Goal: Task Accomplishment & Management: Use online tool/utility

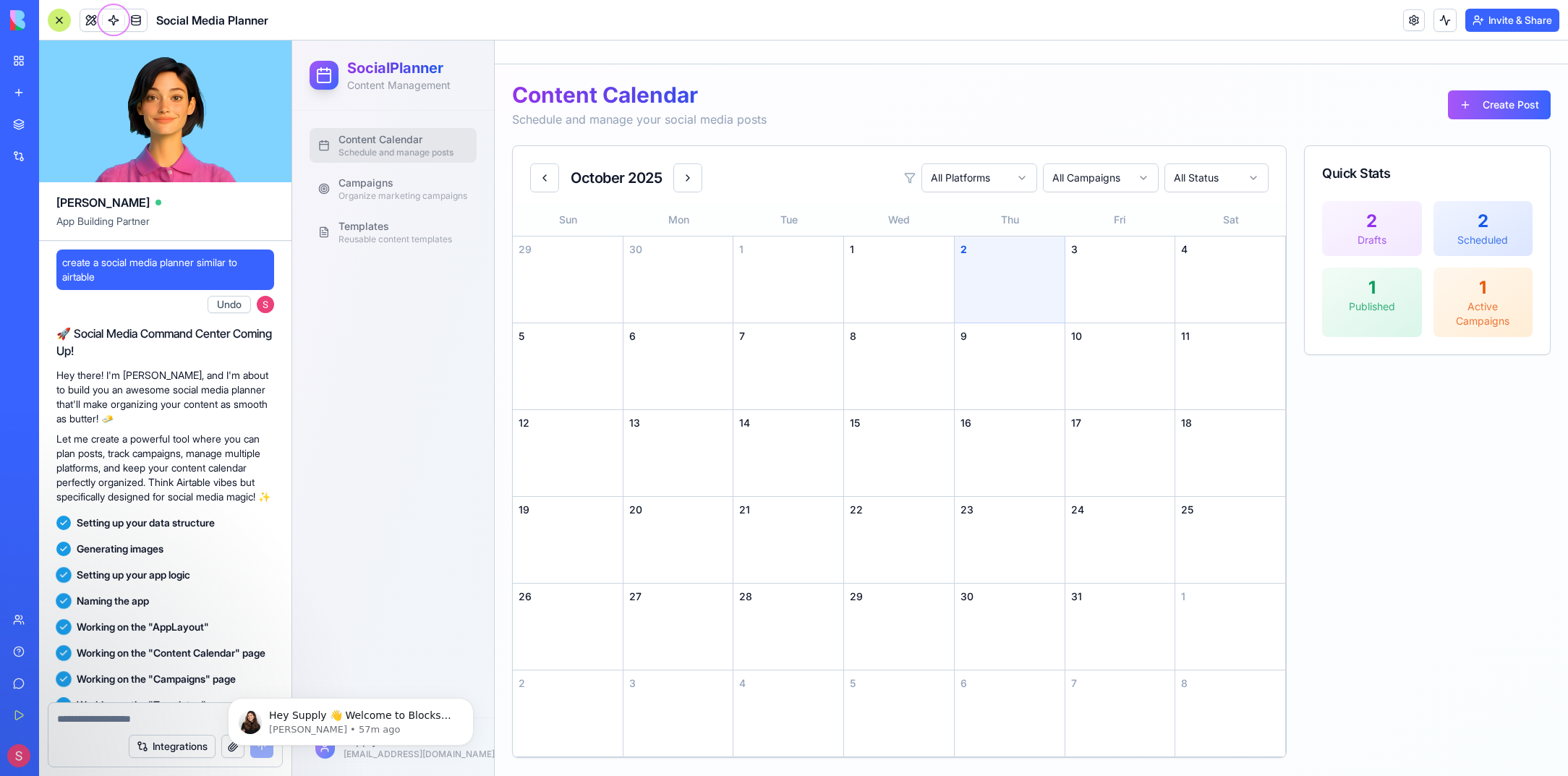
scroll to position [297, 0]
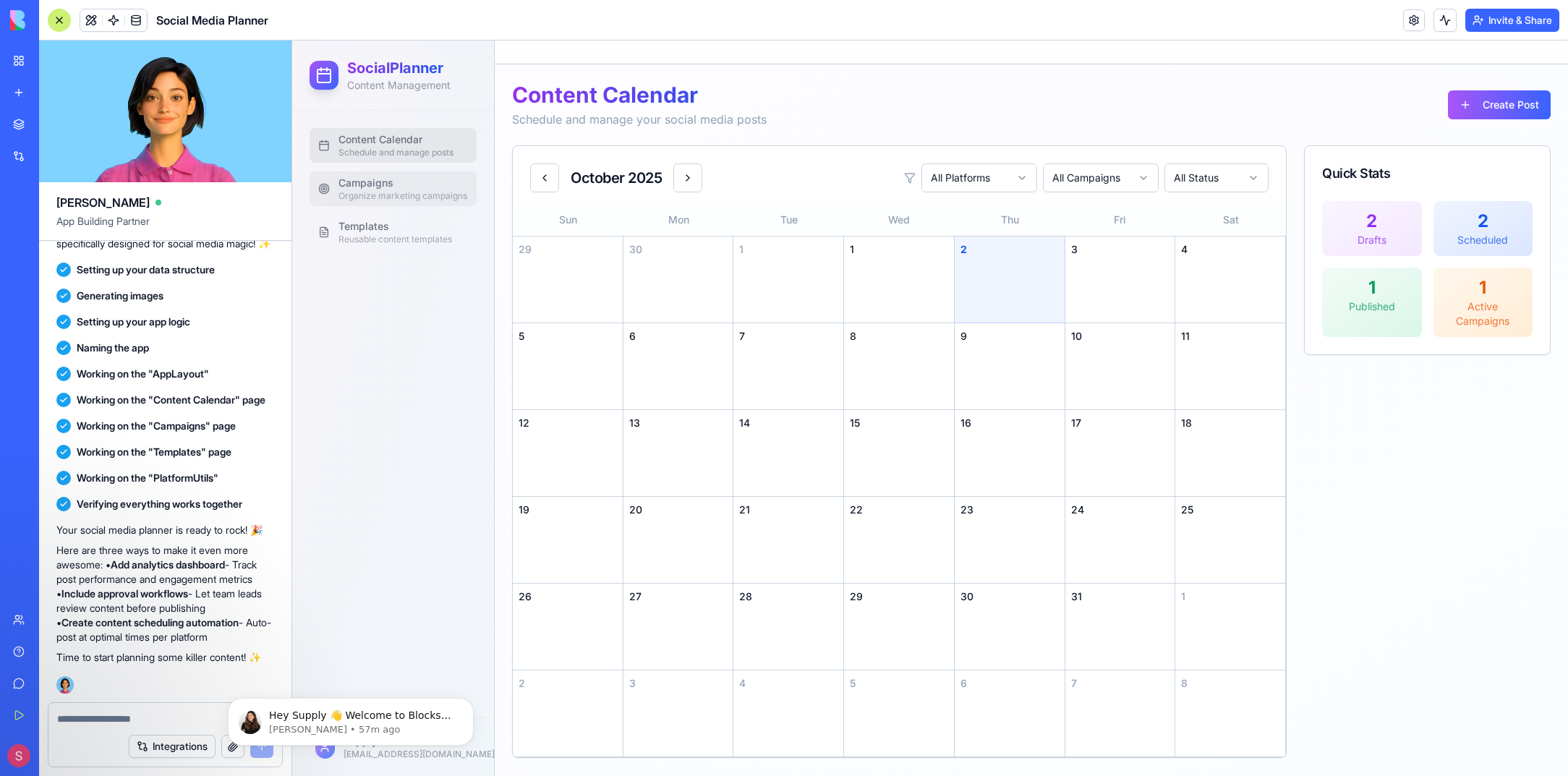
click at [391, 202] on link "Campaigns Organize marketing campaigns" at bounding box center [393, 188] width 167 height 34
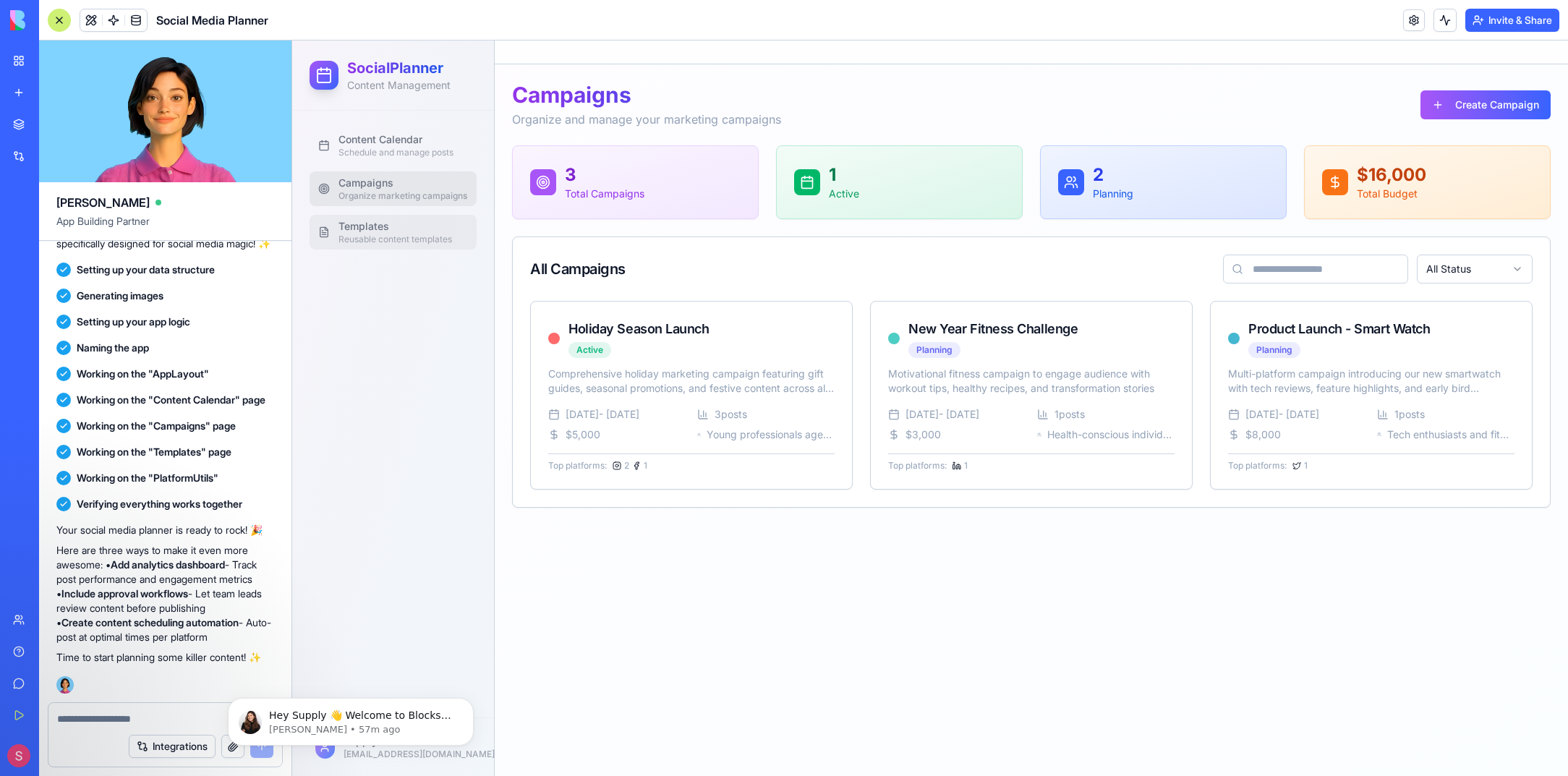
click at [372, 228] on span "Templates" at bounding box center [394, 226] width 113 height 15
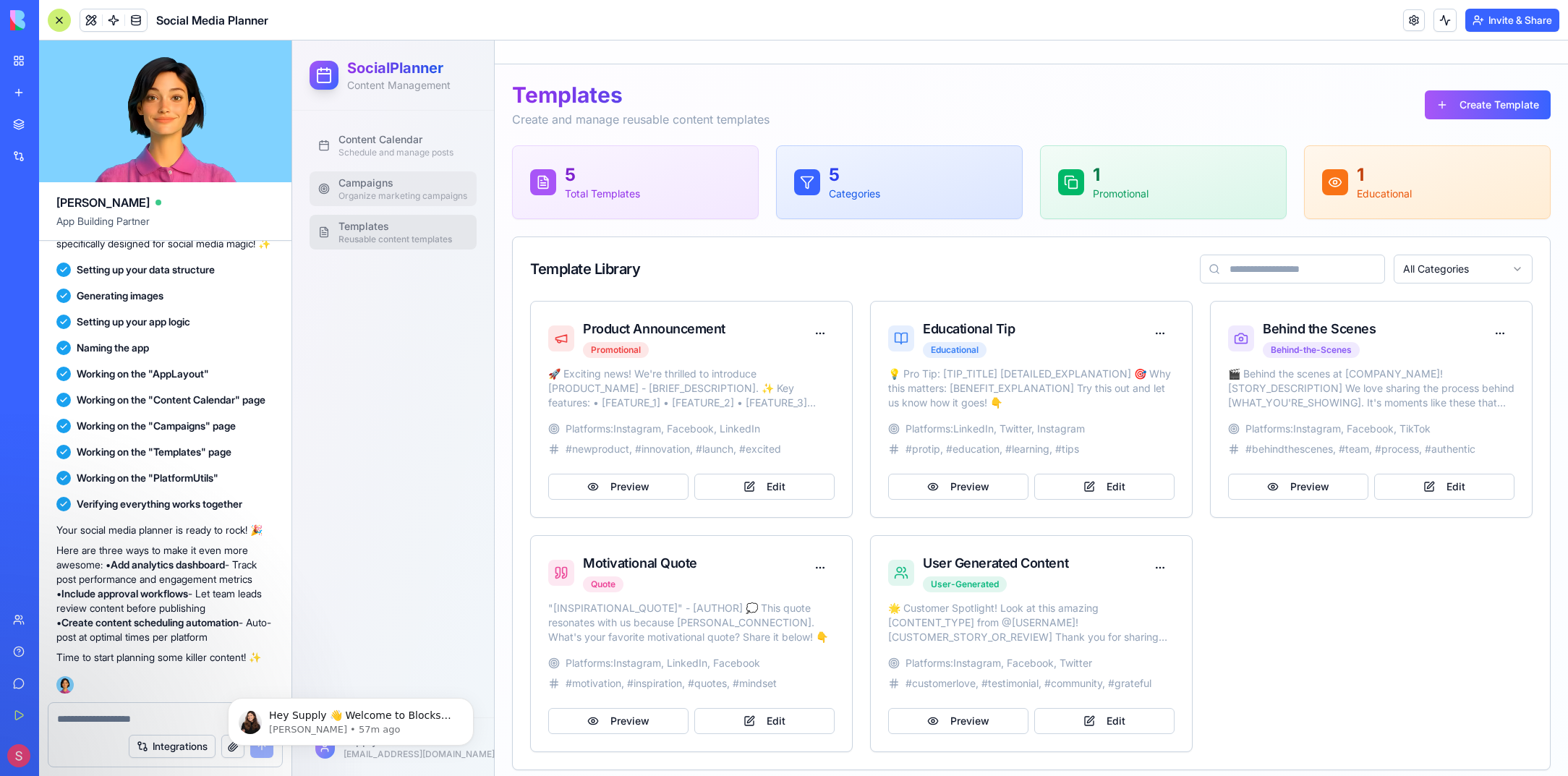
click at [364, 183] on span "Campaigns" at bounding box center [402, 183] width 129 height 15
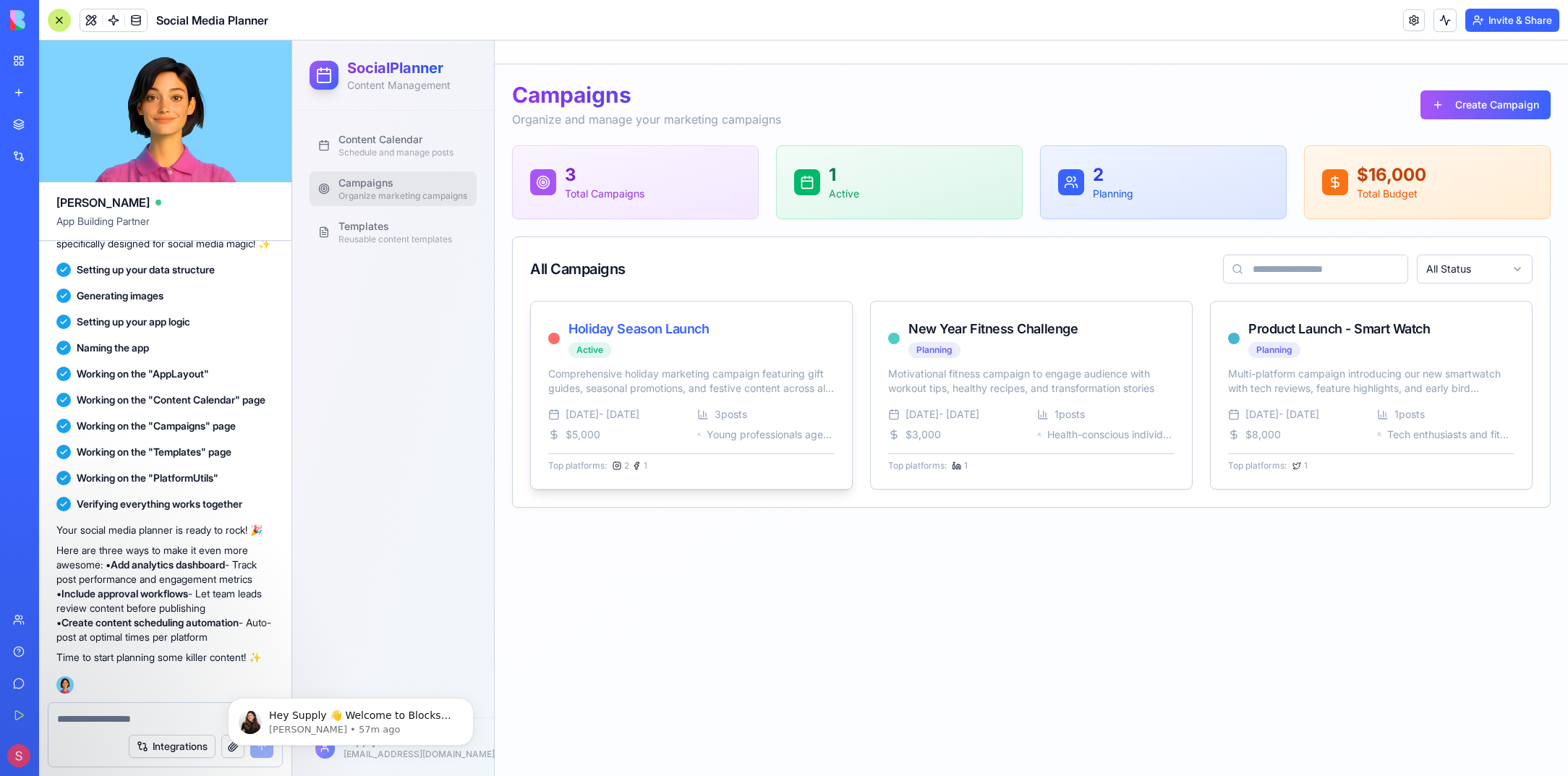
click at [674, 351] on div "Holiday Season Launch Active" at bounding box center [638, 338] width 141 height 39
click at [401, 132] on link "Content Calendar Schedule and manage posts" at bounding box center [393, 145] width 167 height 34
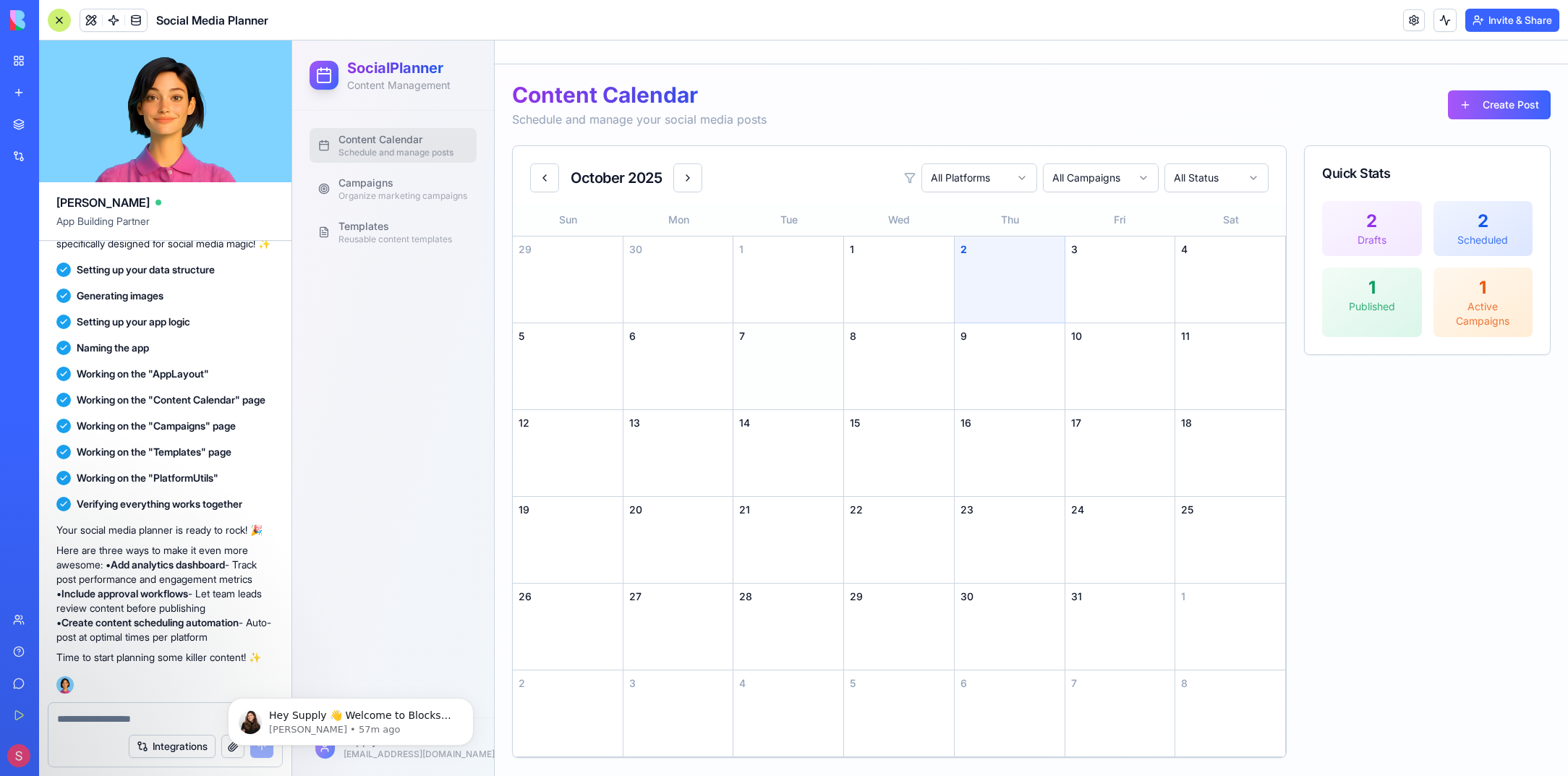
click at [825, 364] on div "7" at bounding box center [788, 367] width 111 height 87
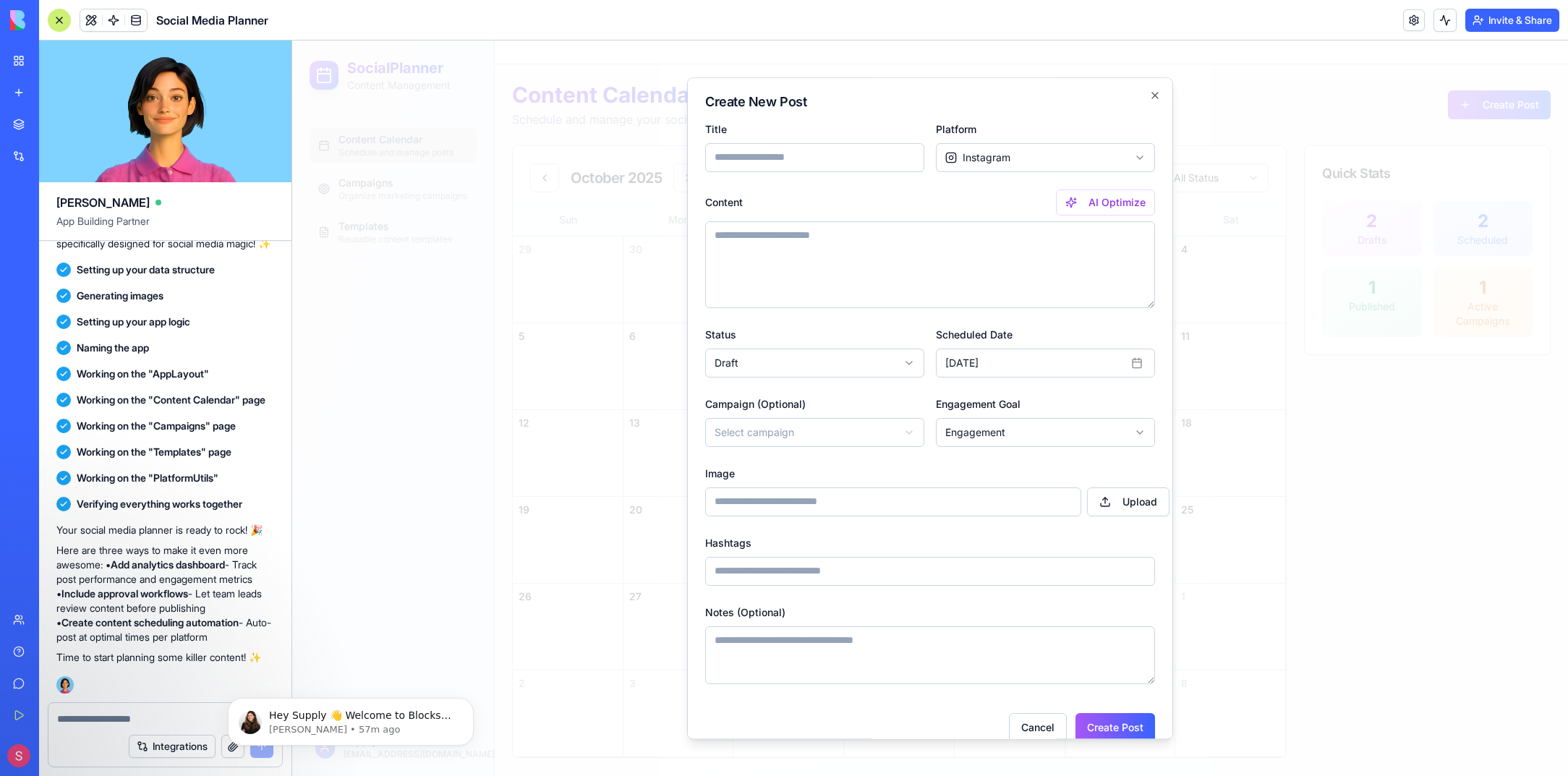
click at [836, 267] on textarea "Content AI Optimize" at bounding box center [930, 265] width 450 height 87
click at [1046, 167] on body "**********" at bounding box center [930, 408] width 1276 height 736
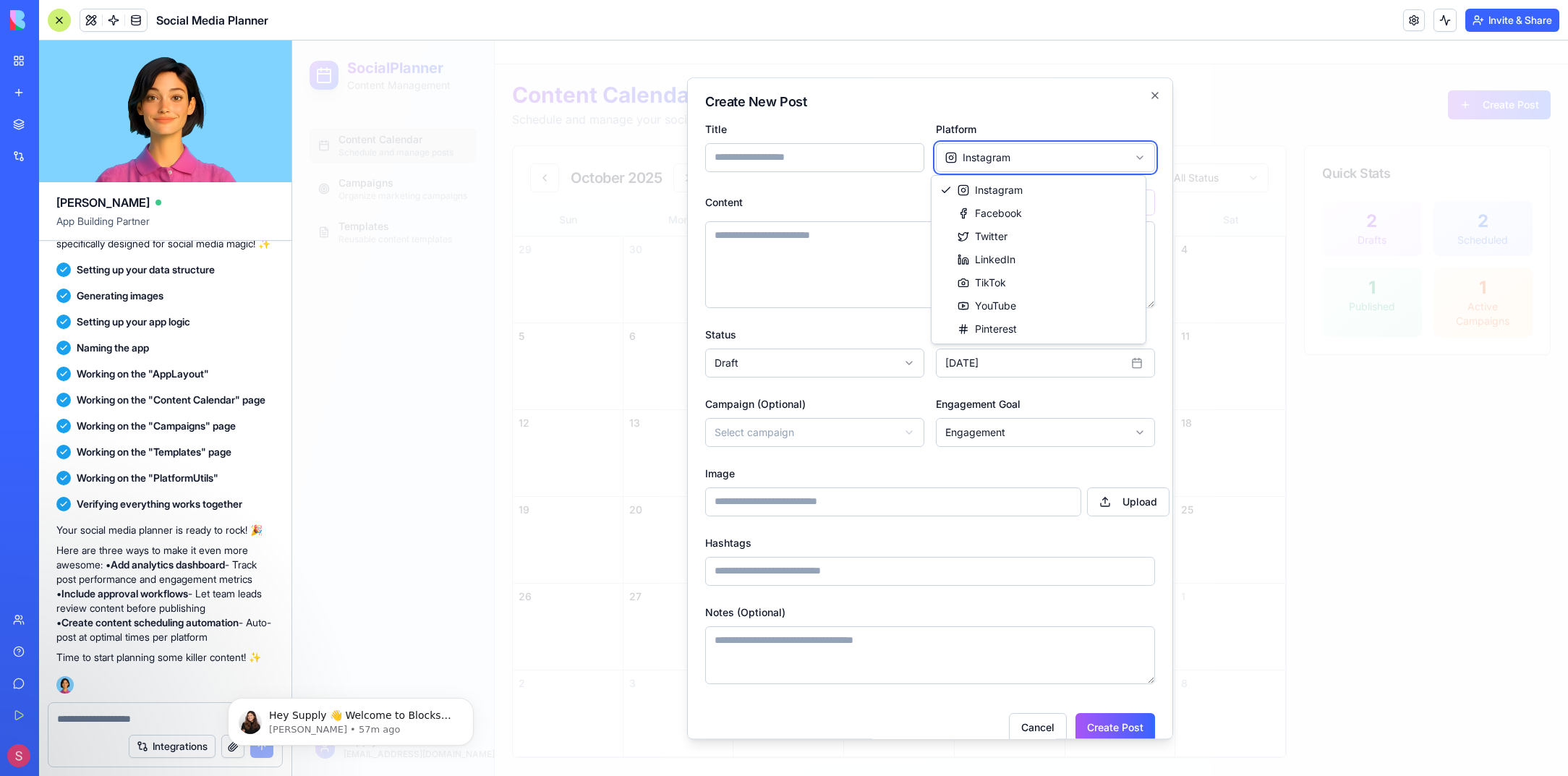
click at [1043, 167] on body "**********" at bounding box center [930, 408] width 1276 height 736
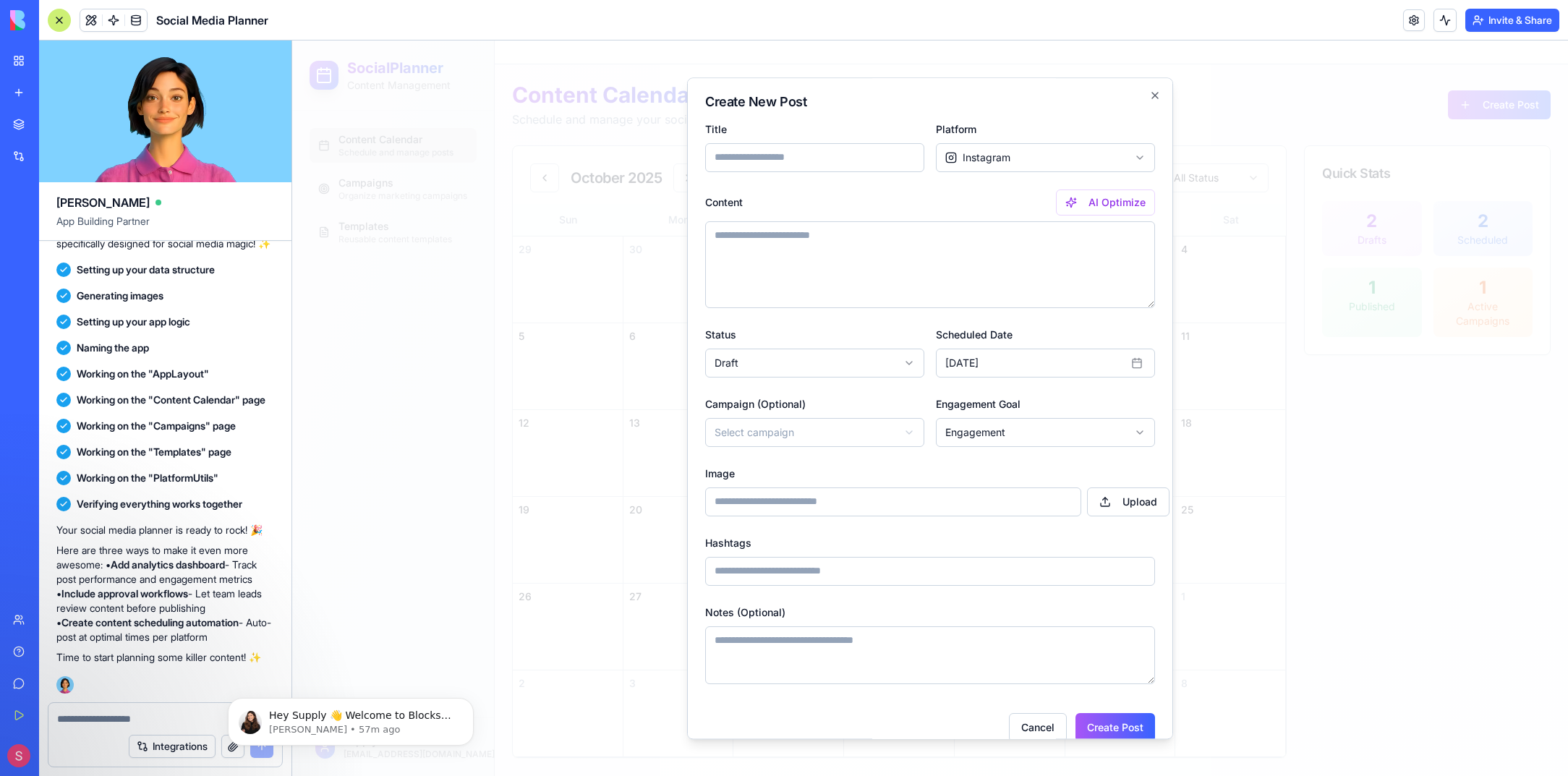
click at [867, 489] on input "Image" at bounding box center [893, 502] width 377 height 29
click at [843, 579] on input "Hashtags" at bounding box center [930, 570] width 450 height 29
click at [1037, 543] on div "Hashtags" at bounding box center [930, 560] width 450 height 52
click at [553, 394] on div at bounding box center [930, 408] width 1276 height 736
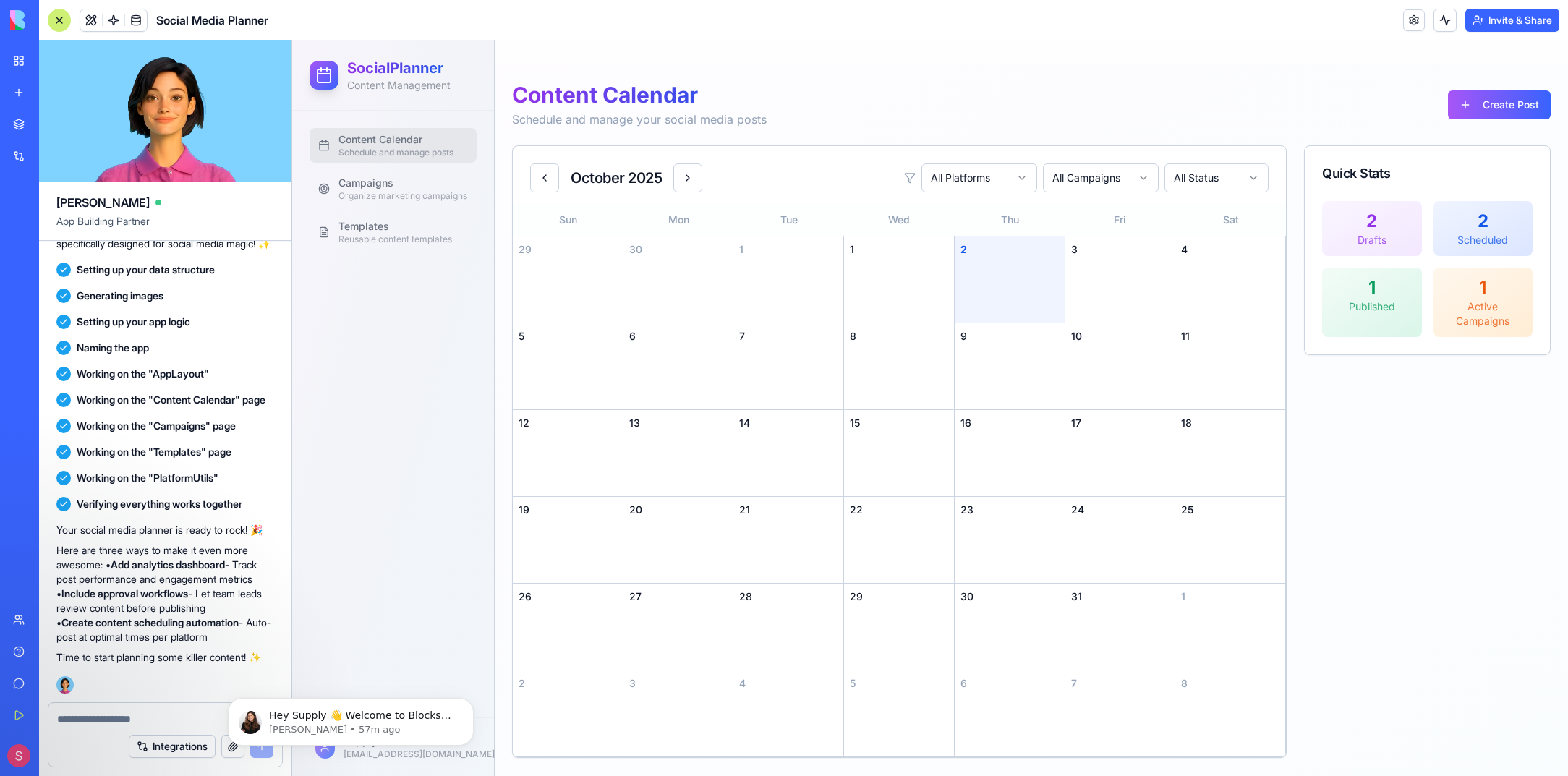
click at [1462, 494] on div "Quick Stats 2 Drafts 2 Scheduled 1 Published 1 Active Campaigns" at bounding box center [1426, 451] width 247 height 613
click at [378, 174] on link "Campaigns Organize marketing campaigns" at bounding box center [393, 188] width 167 height 34
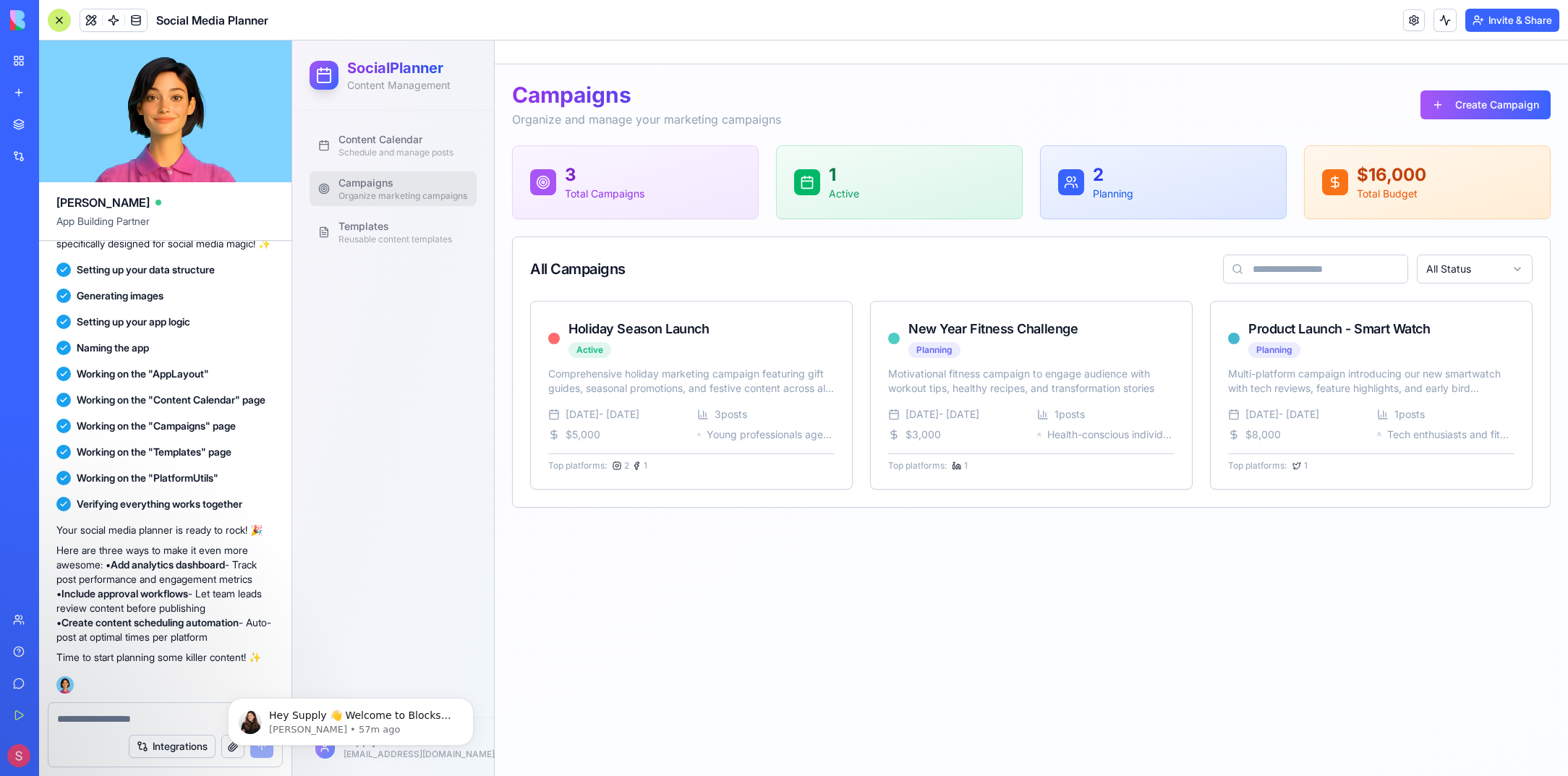
click at [366, 212] on ul "Content Calendar Schedule and manage posts Campaigns Organize marketing campaig…" at bounding box center [393, 189] width 167 height 122
click at [363, 226] on span "Templates" at bounding box center [394, 226] width 113 height 15
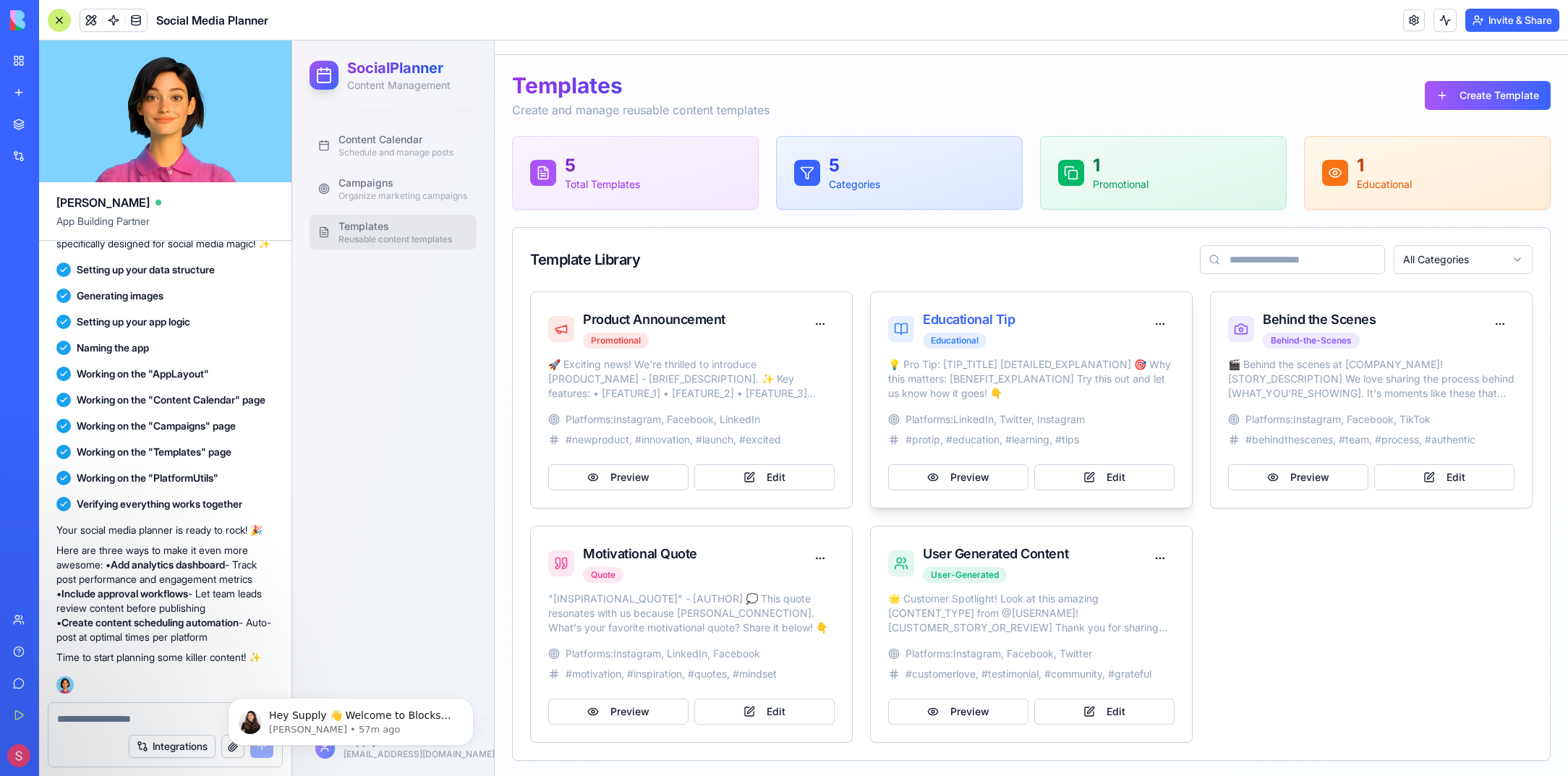
scroll to position [12, 0]
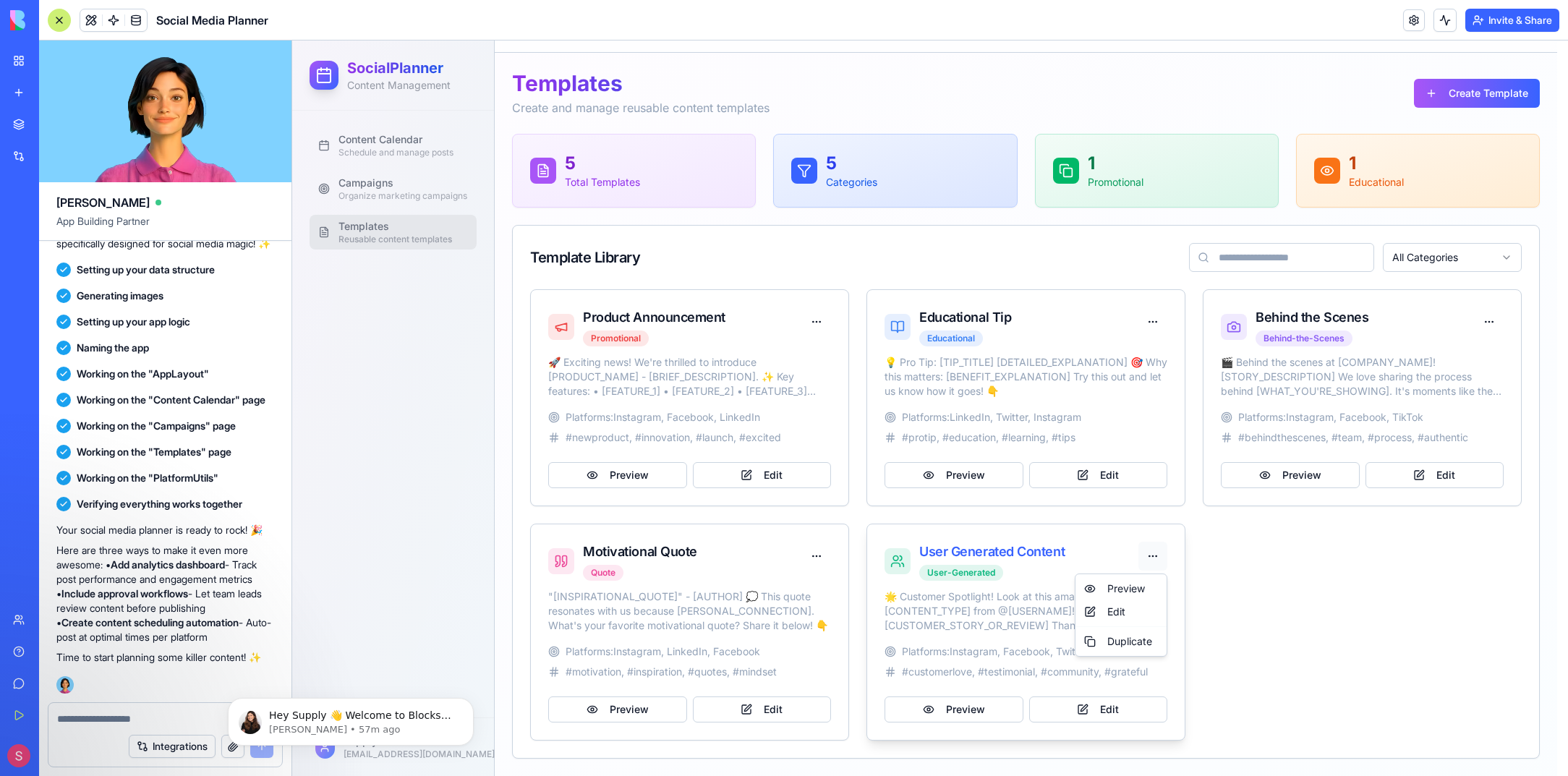
click at [1151, 554] on html "SocialPlanner Content Management Content Calendar Schedule and manage posts Cam…" at bounding box center [930, 402] width 1276 height 747
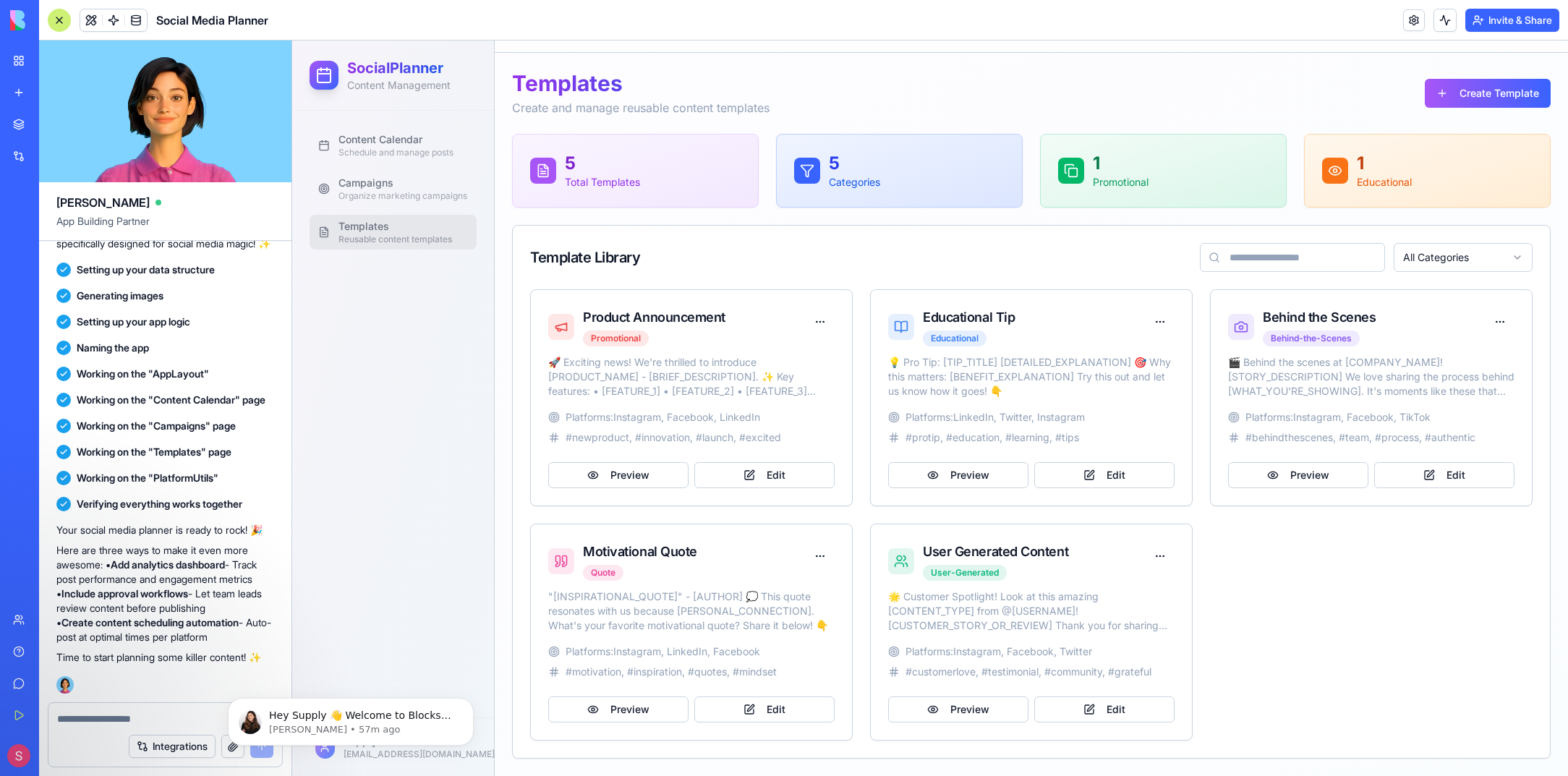
drag, startPoint x: 1151, startPoint y: 553, endPoint x: 1314, endPoint y: 633, distance: 181.6
click at [1314, 633] on div "Product Announcement Promotional 🚀 Exciting news! We're thrilled to introduce […" at bounding box center [1031, 514] width 1003 height 451
click at [412, 172] on link "Campaigns Organize marketing campaigns" at bounding box center [393, 188] width 167 height 34
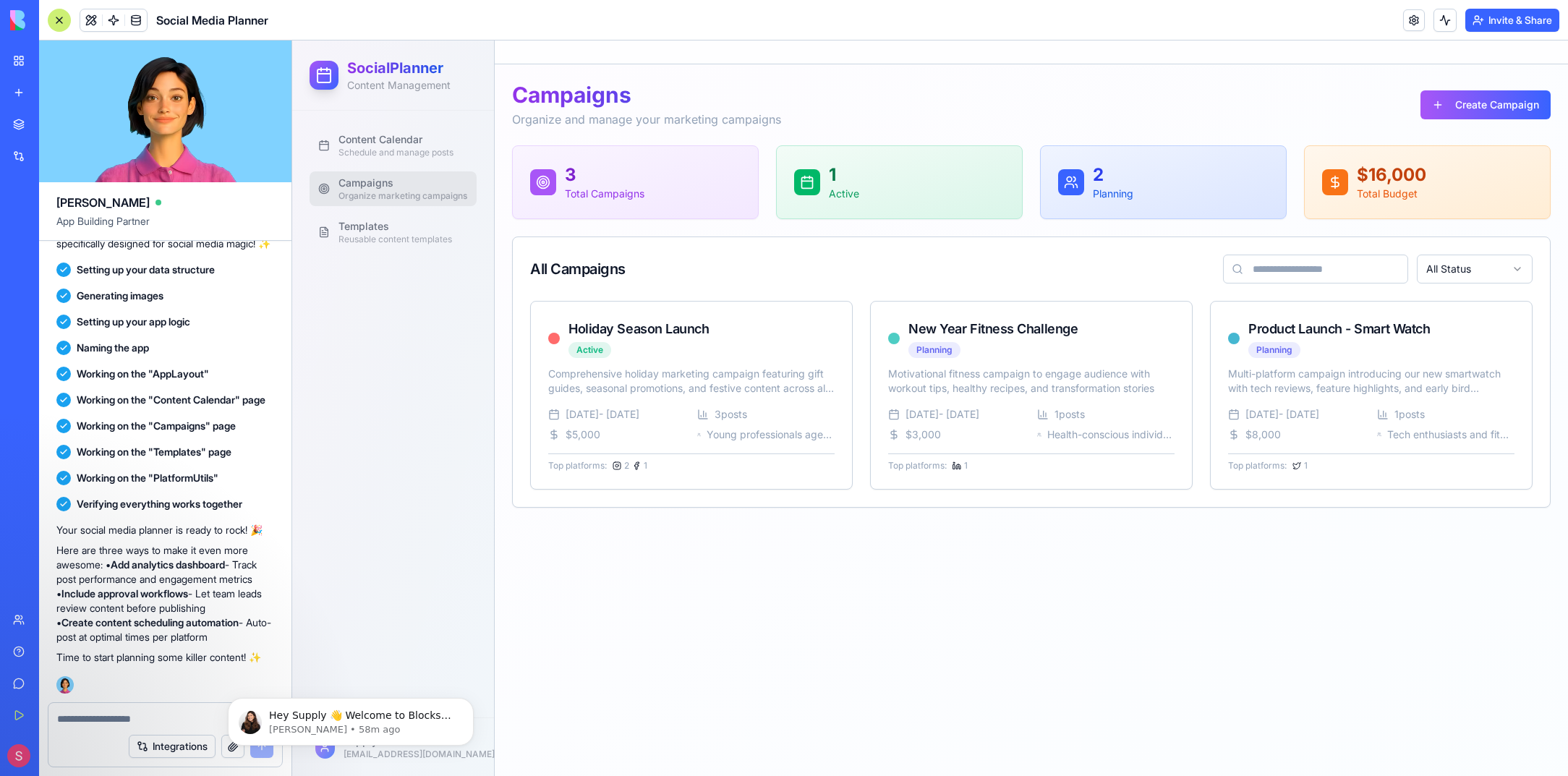
click at [704, 653] on main "Toggle sidebar Campaigns Organize and manage your marketing campaigns Create Ca…" at bounding box center [1031, 408] width 1074 height 736
click at [686, 336] on div "Holiday Season Launch" at bounding box center [638, 328] width 141 height 21
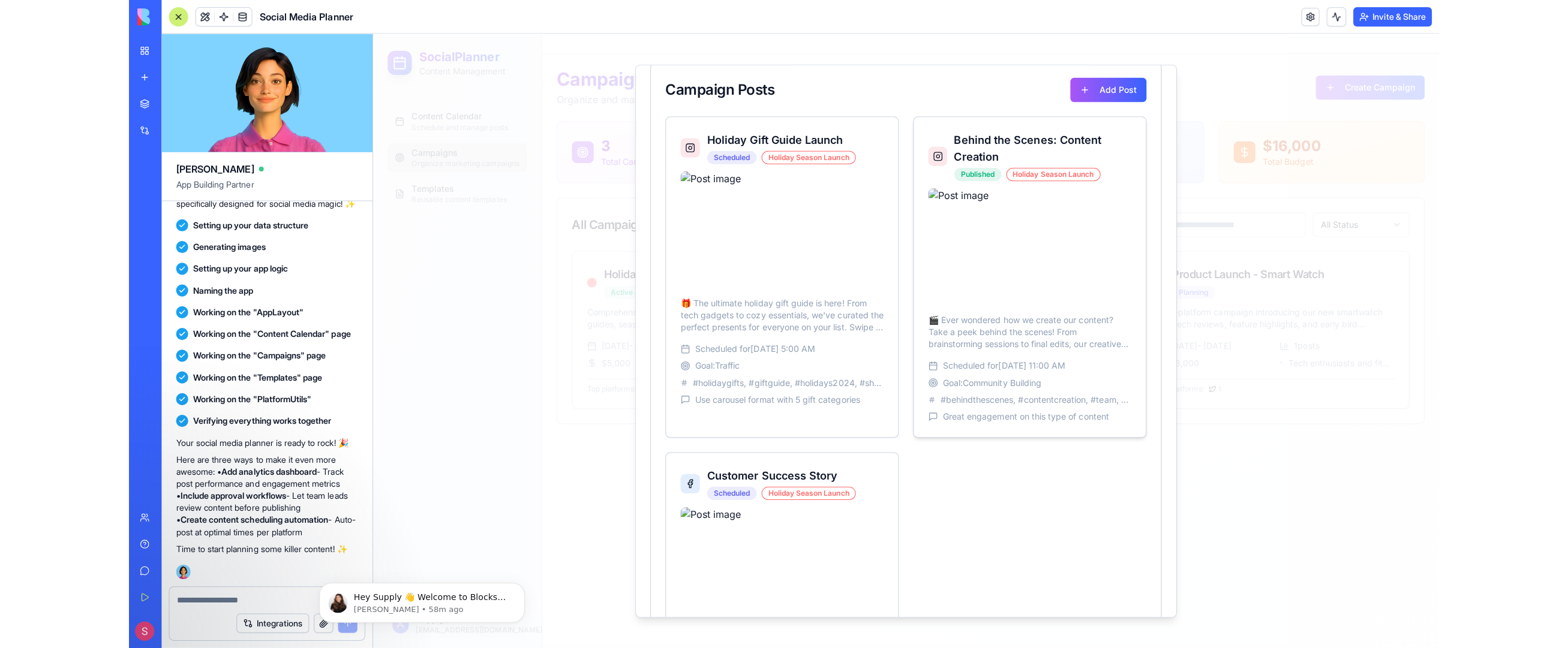
scroll to position [210, 0]
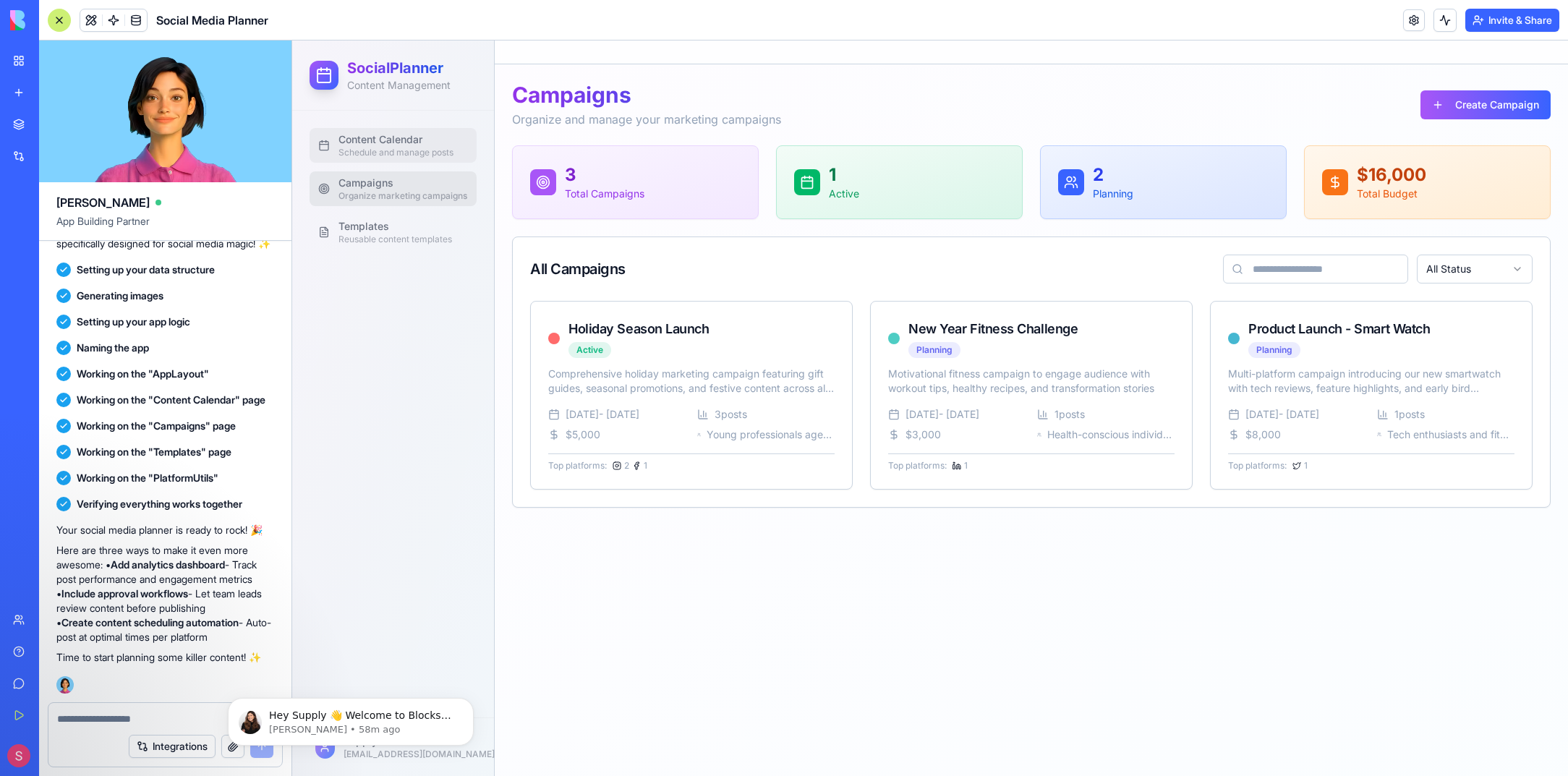
click at [412, 133] on span "Content Calendar" at bounding box center [395, 140] width 115 height 15
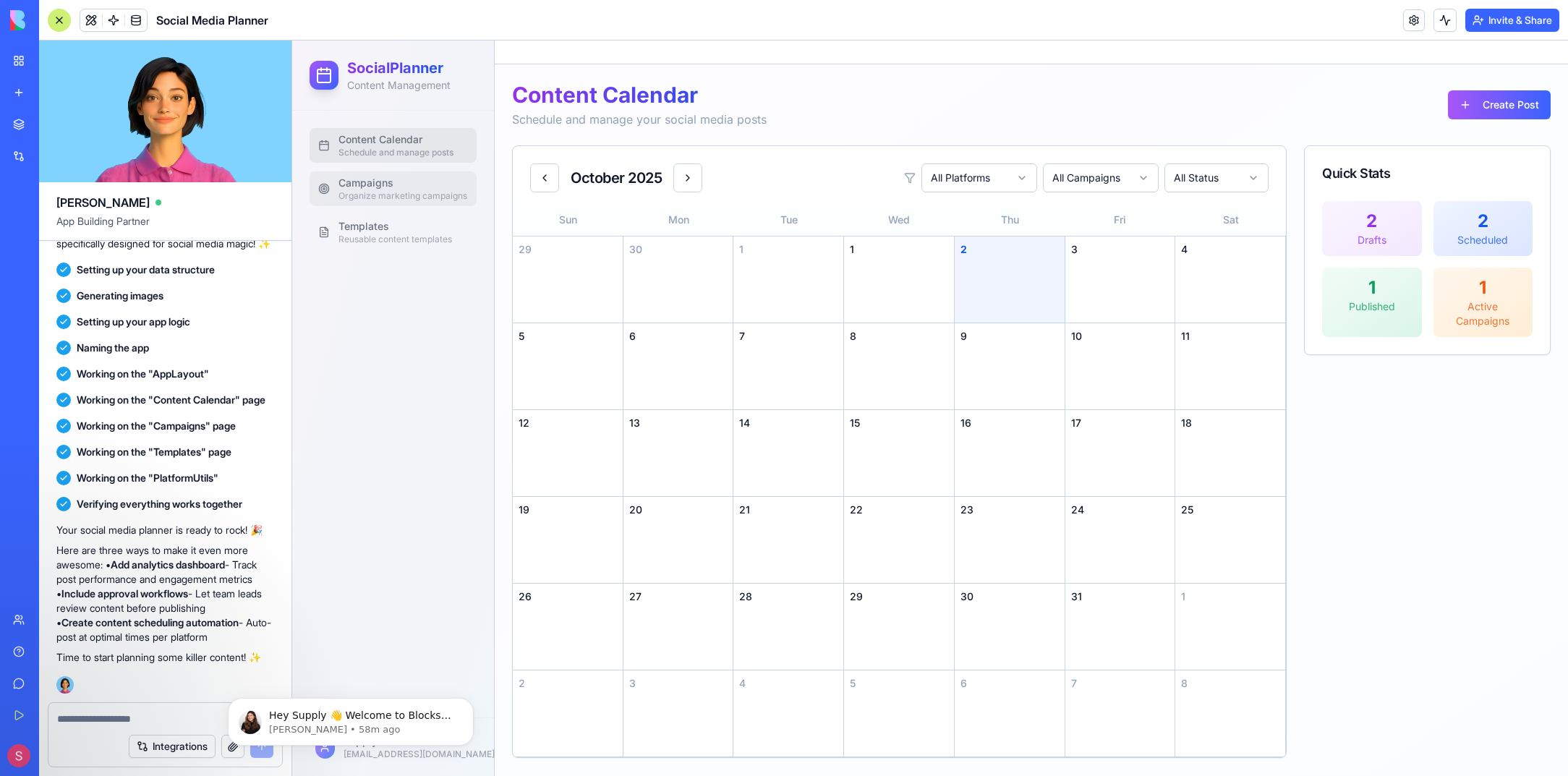
click at [422, 183] on span "Campaigns" at bounding box center [402, 183] width 129 height 15
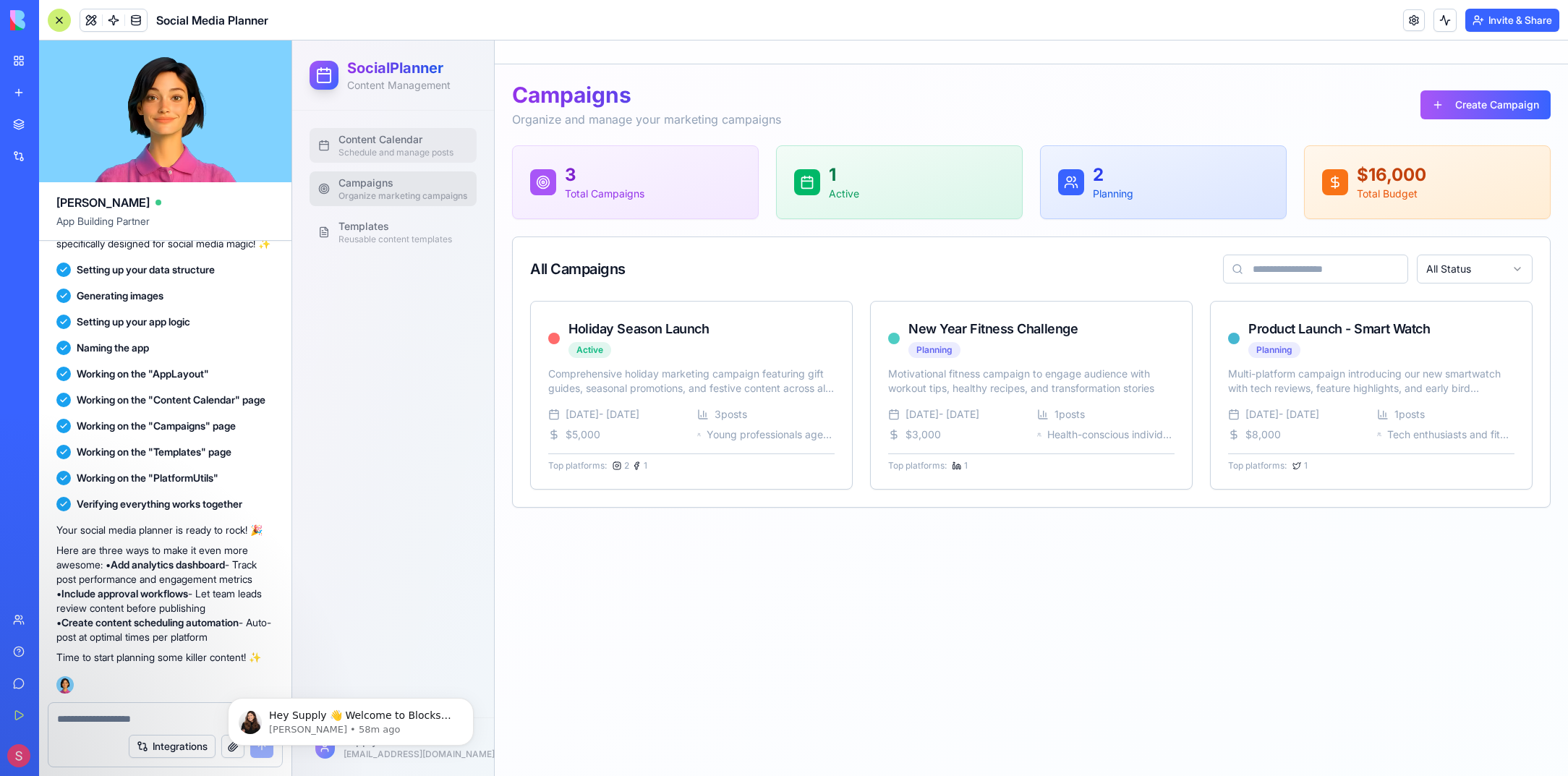
click at [397, 138] on span "Content Calendar" at bounding box center [395, 140] width 115 height 15
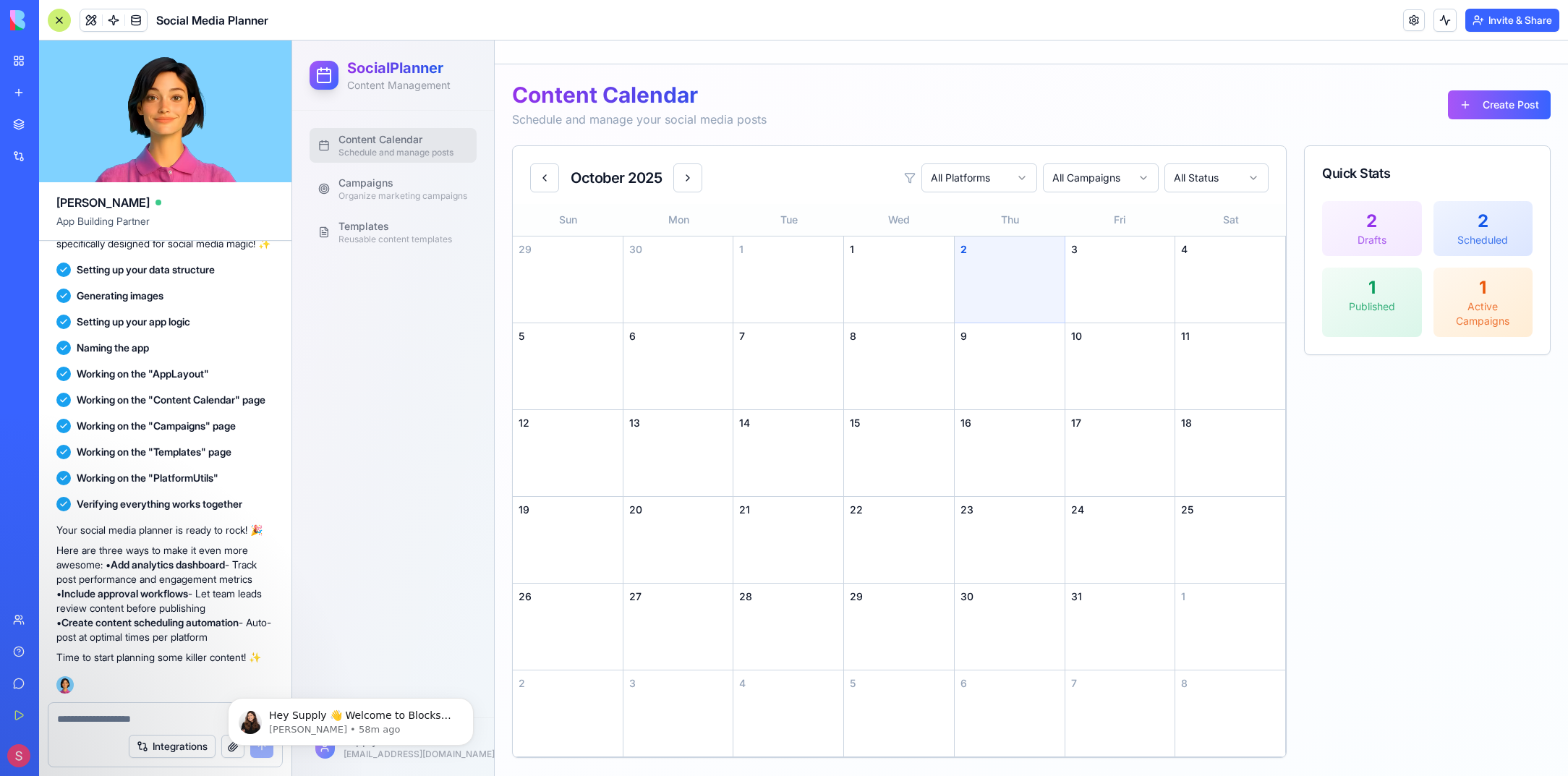
click at [1293, 92] on div "Content Calendar Schedule and manage your social media posts Create Post" at bounding box center [1031, 104] width 1038 height 46
click at [428, 180] on span "Campaigns" at bounding box center [402, 183] width 129 height 15
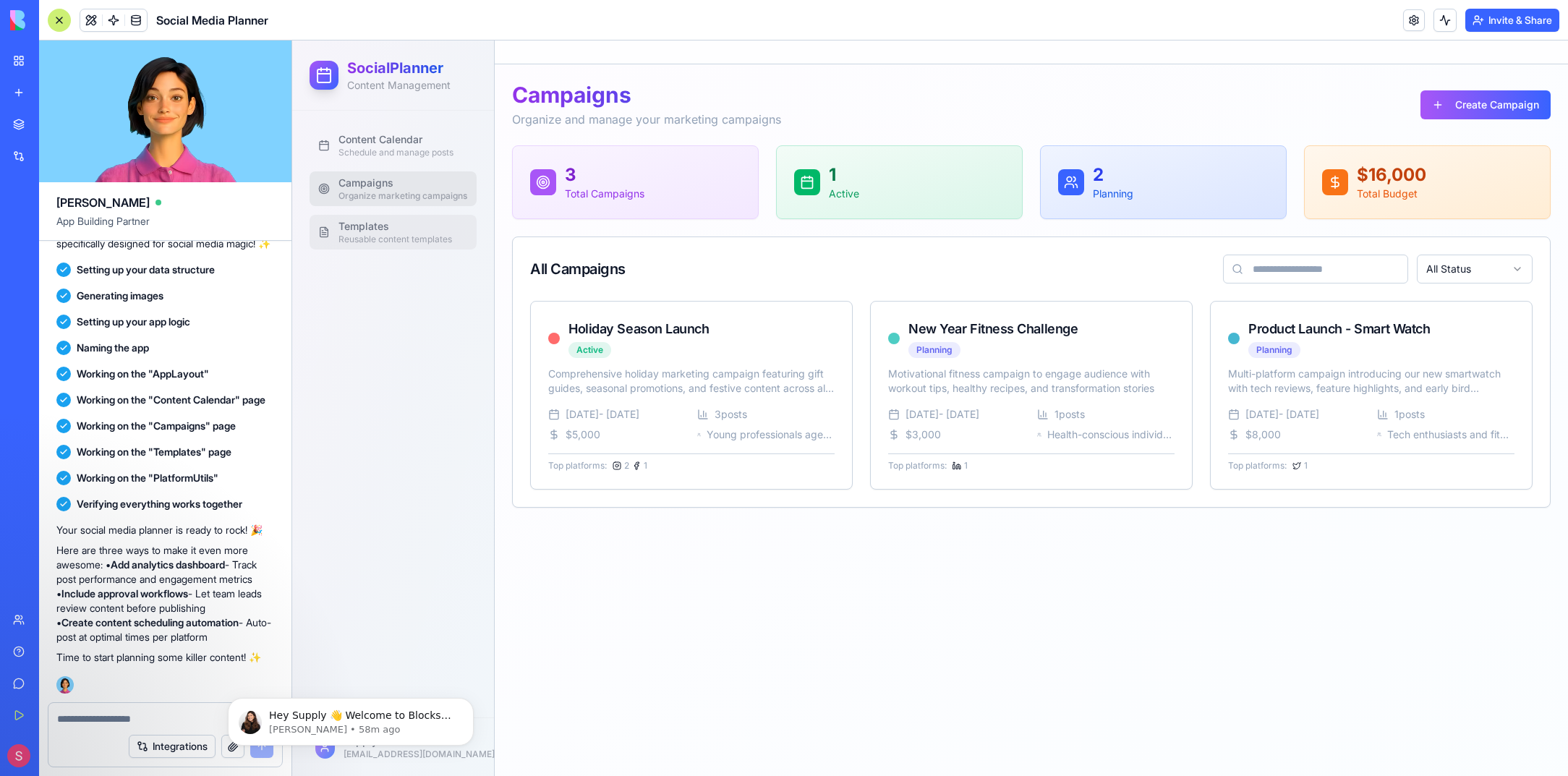
click at [387, 215] on link "Templates Reusable content templates" at bounding box center [393, 231] width 167 height 34
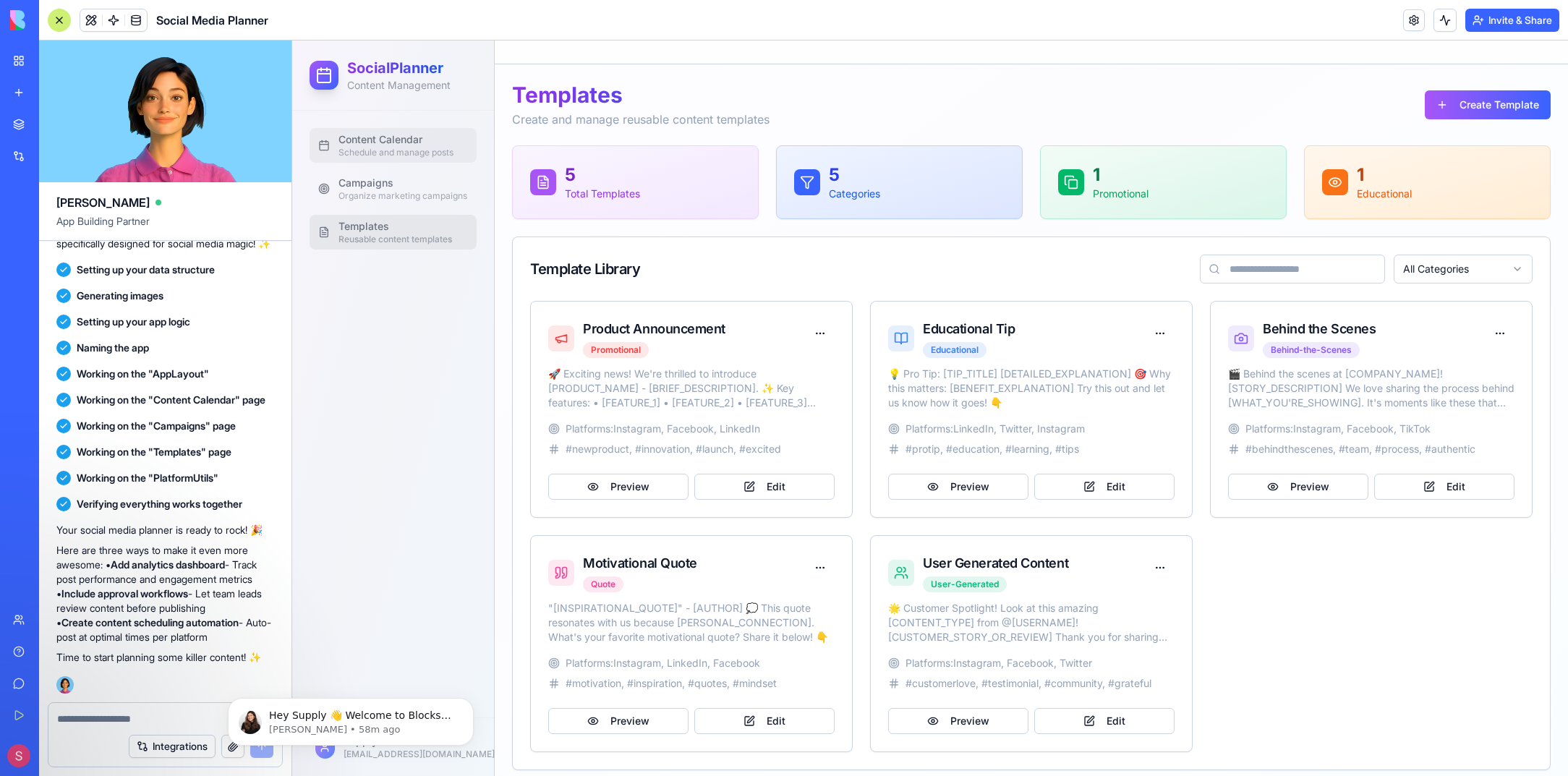
click at [378, 147] on span "Schedule and manage posts" at bounding box center [395, 152] width 115 height 12
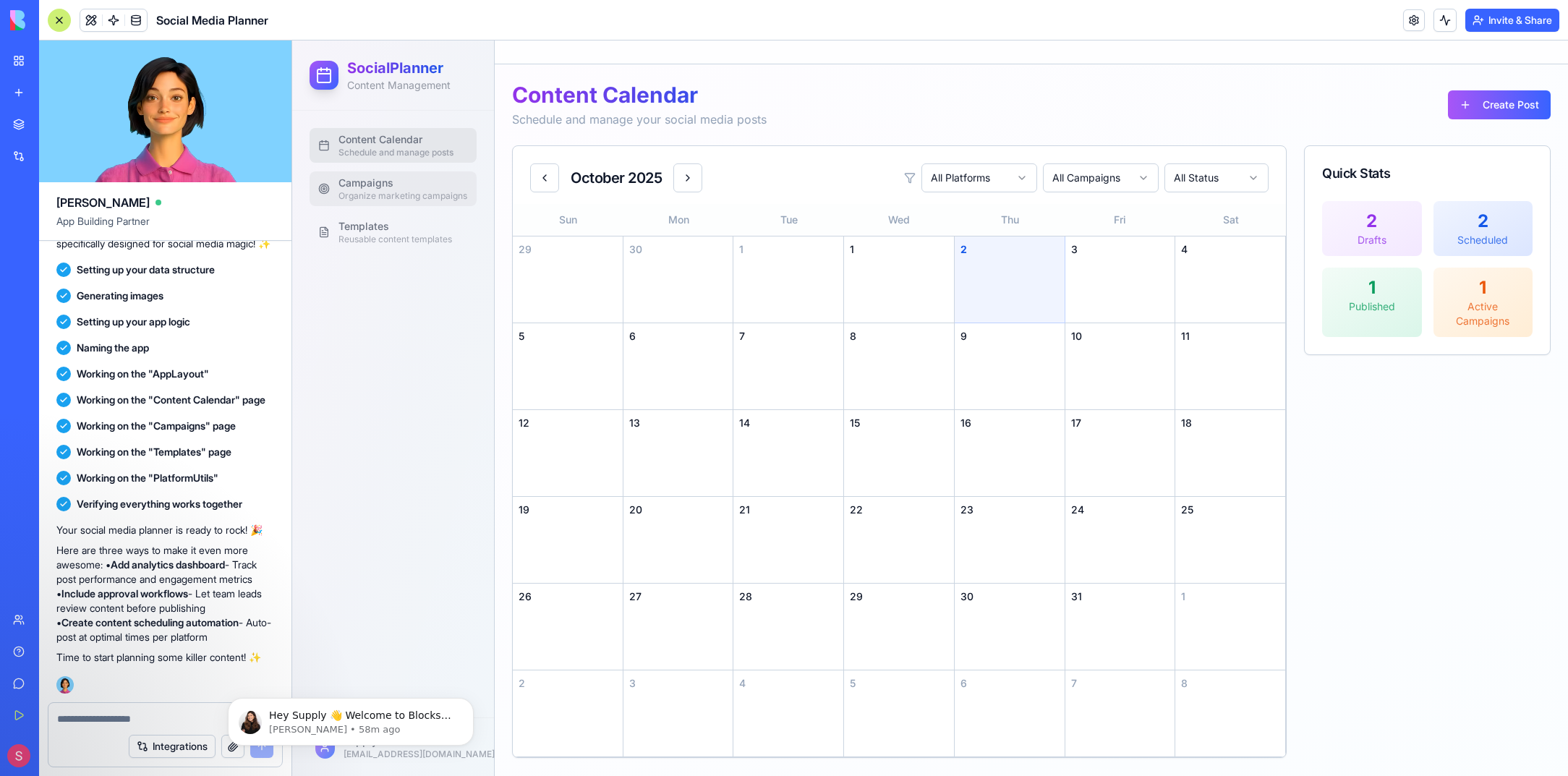
drag, startPoint x: 378, startPoint y: 147, endPoint x: 329, endPoint y: 184, distance: 61.4
click at [329, 184] on link "Campaigns Organize marketing campaigns" at bounding box center [393, 188] width 167 height 34
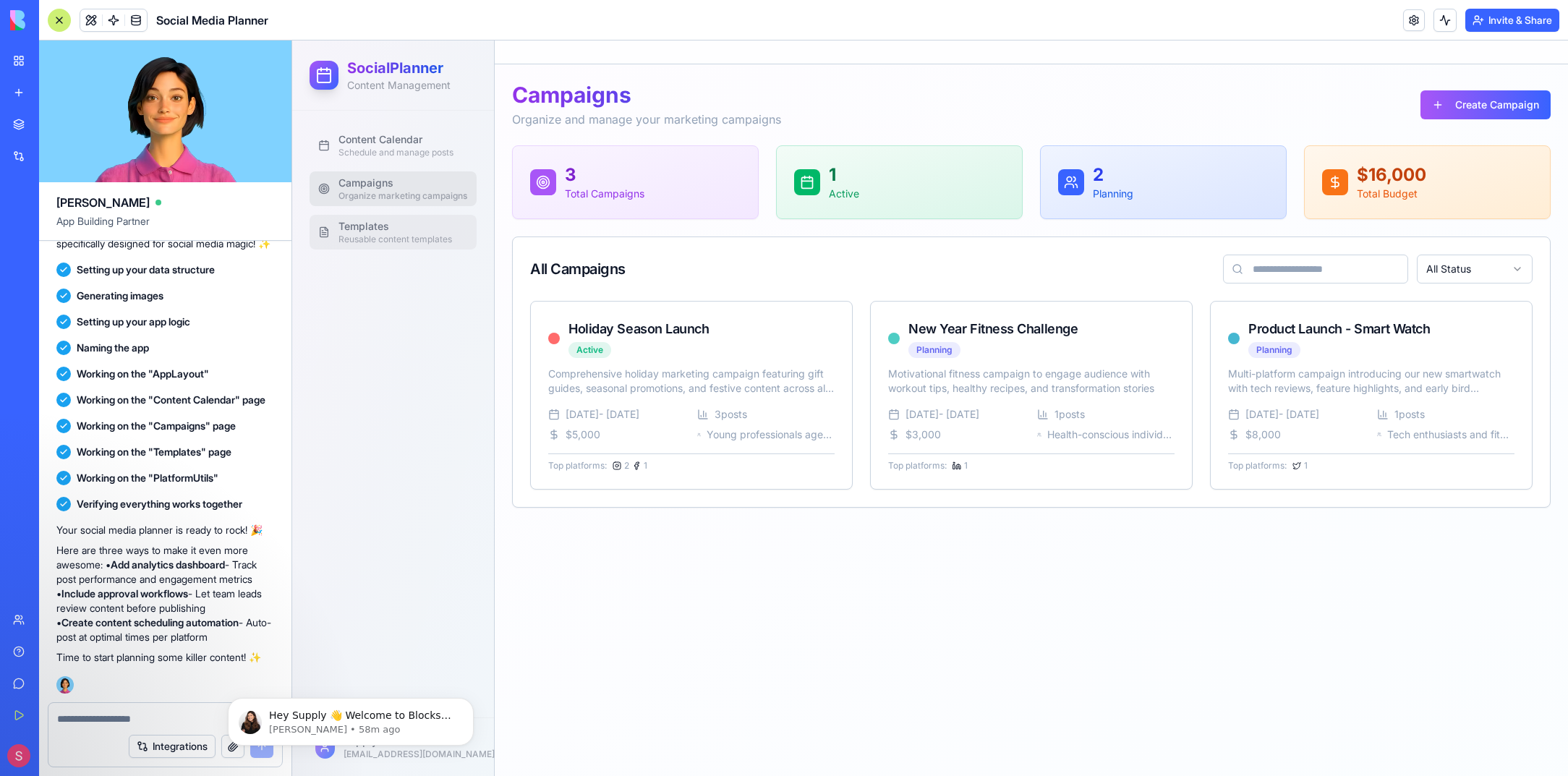
click at [346, 225] on span "Templates" at bounding box center [394, 226] width 113 height 15
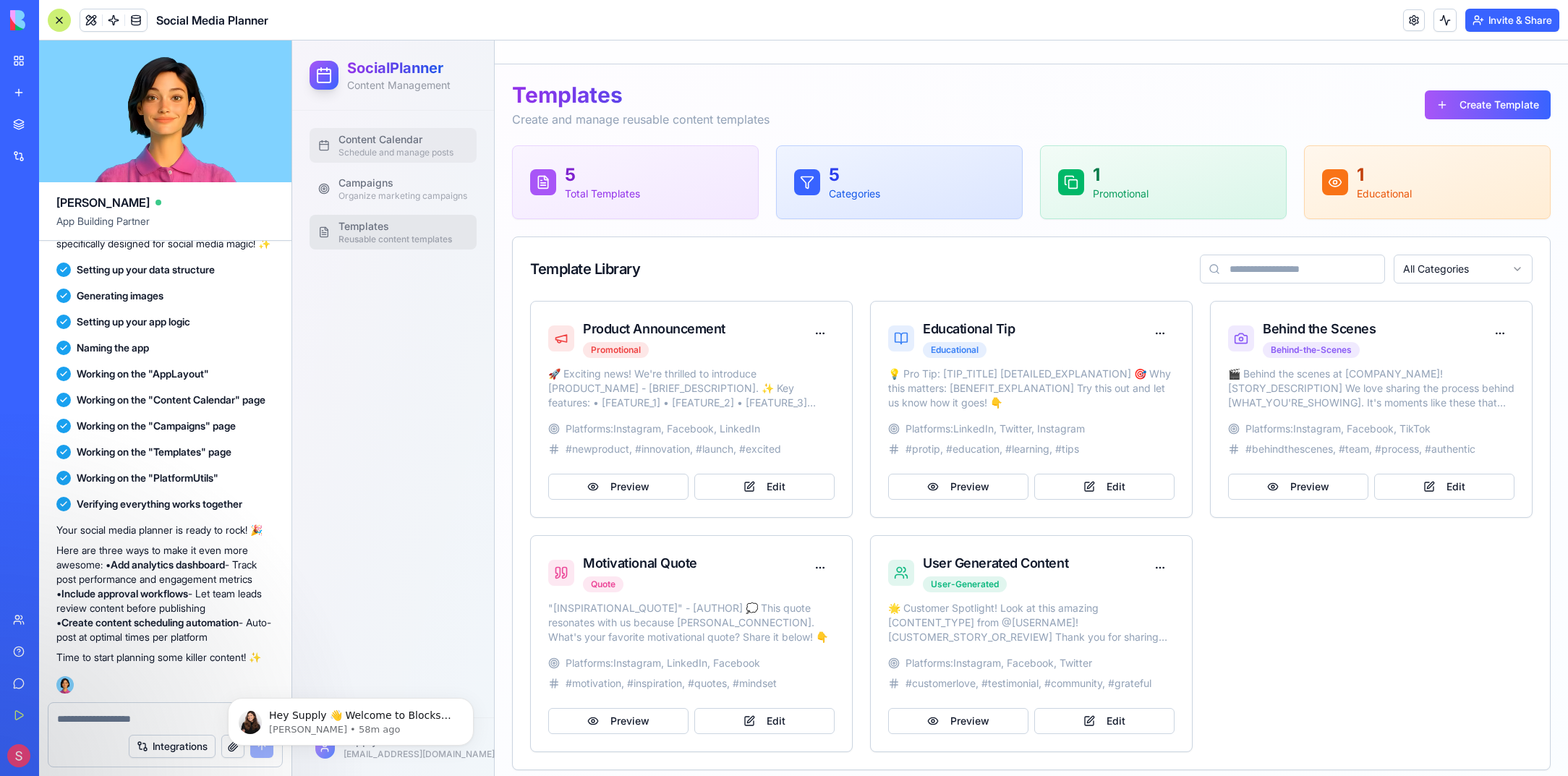
click at [343, 152] on span "Schedule and manage posts" at bounding box center [395, 152] width 115 height 12
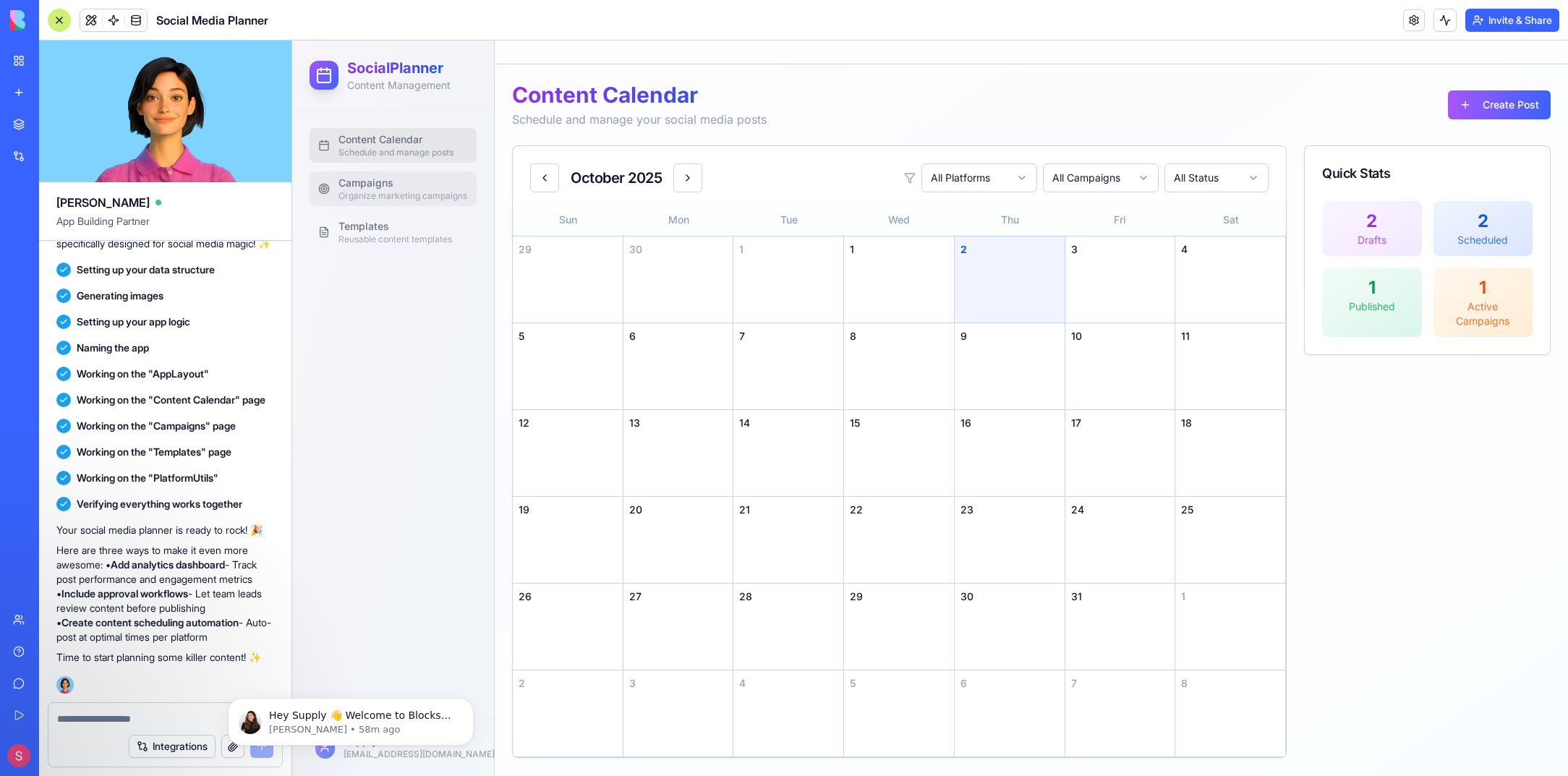
click at [350, 187] on span "Campaigns" at bounding box center [402, 183] width 129 height 15
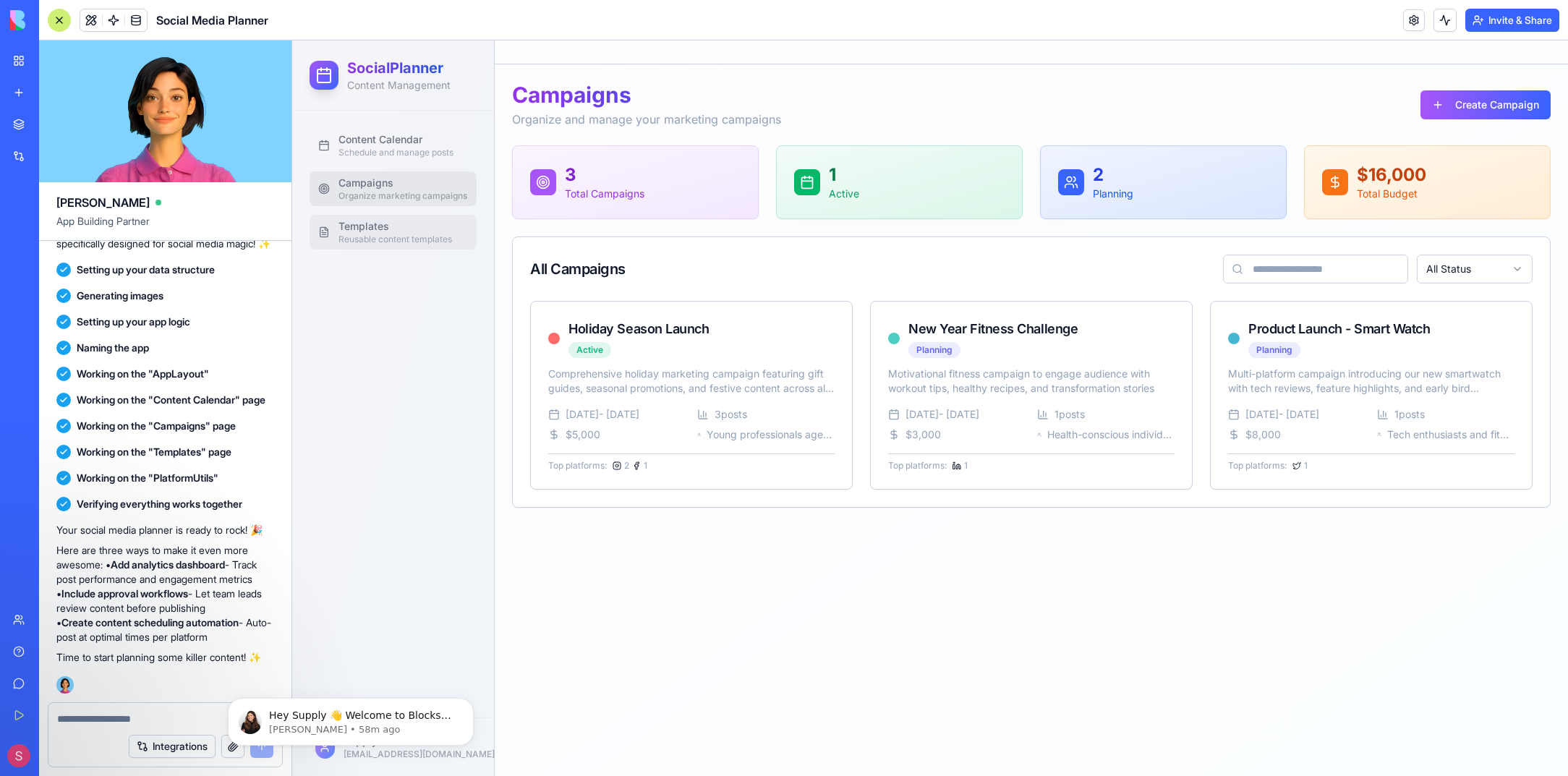
click at [352, 228] on span "Templates" at bounding box center [394, 226] width 113 height 15
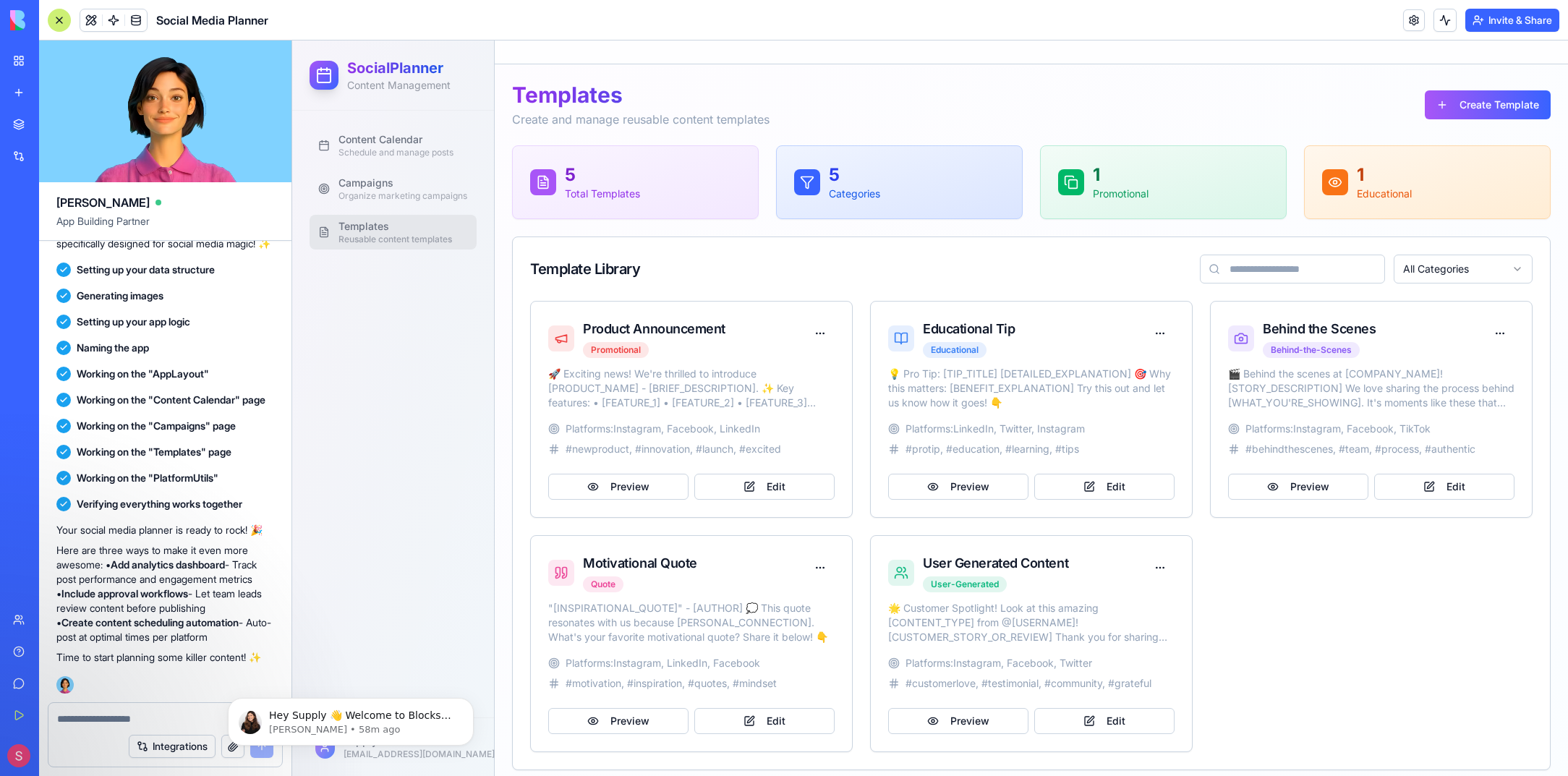
click at [517, 100] on h1 "Templates" at bounding box center [641, 94] width 258 height 26
click at [357, 400] on div "Content Calendar Schedule and manage posts Campaigns Organize marketing campaig…" at bounding box center [392, 414] width 202 height 607
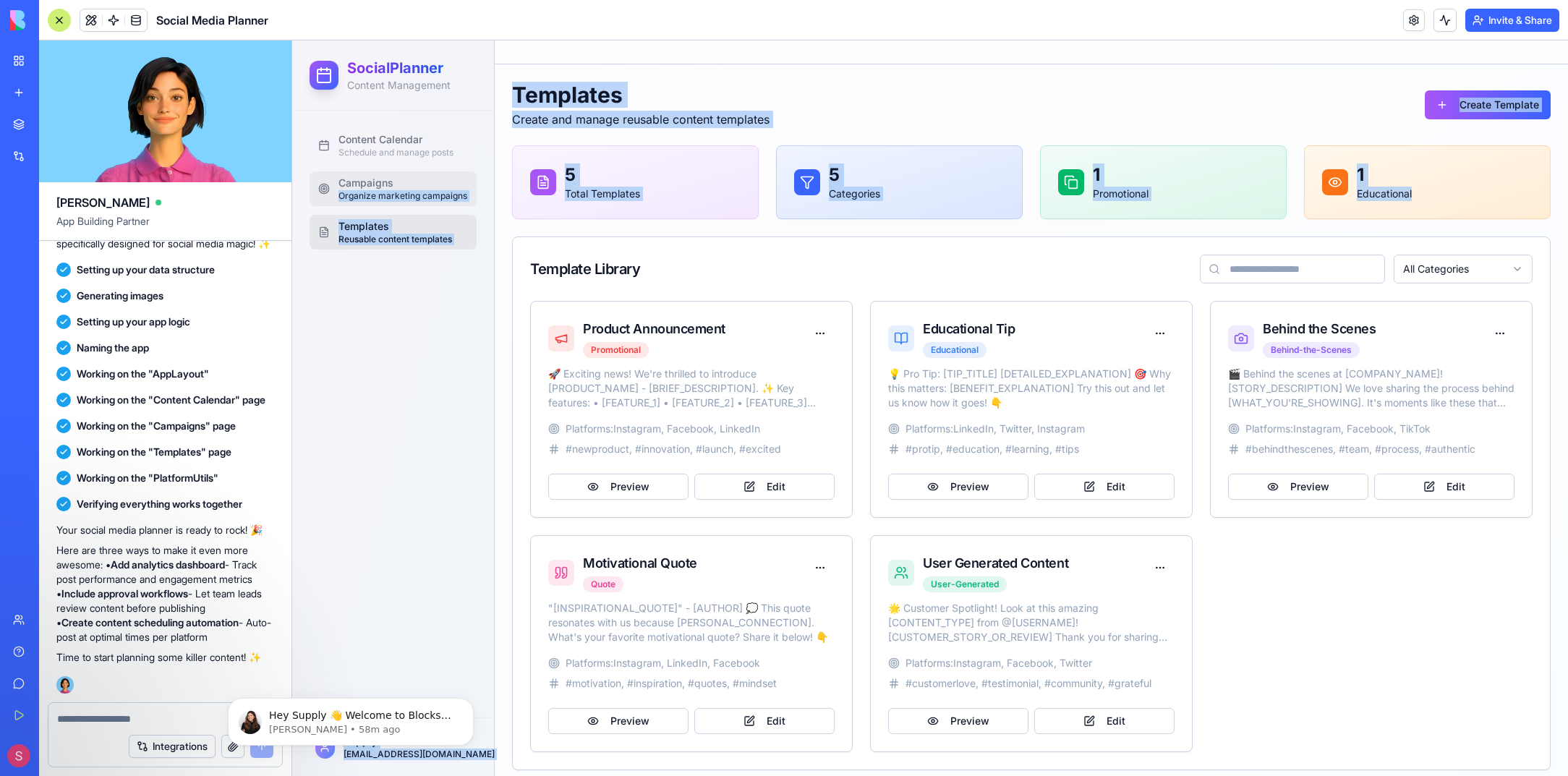
drag, startPoint x: 1426, startPoint y: 193, endPoint x: 389, endPoint y: 188, distance: 1037.0
click at [391, 176] on div "SocialPlanner Content Management Content Calendar Schedule and manage posts Cam…" at bounding box center [930, 414] width 1276 height 747
click at [400, 356] on div "Content Calendar Schedule and manage posts Campaigns Organize marketing campaig…" at bounding box center [392, 414] width 202 height 607
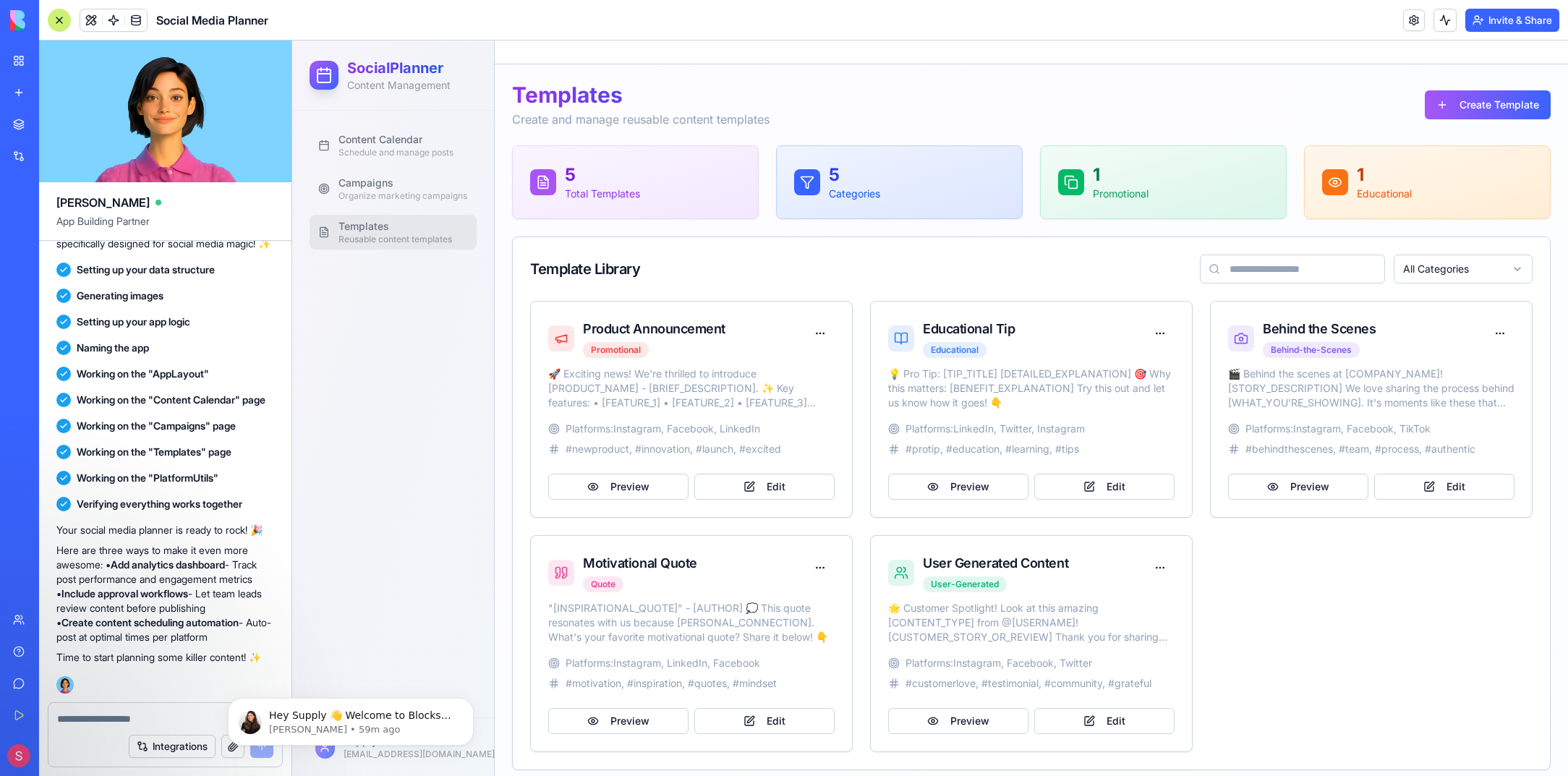
click at [1393, 554] on div "Product Announcement Promotional 🚀 Exciting news! We're thrilled to introduce […" at bounding box center [1031, 526] width 1003 height 451
click at [411, 194] on span "Organize marketing campaigns" at bounding box center [402, 196] width 129 height 12
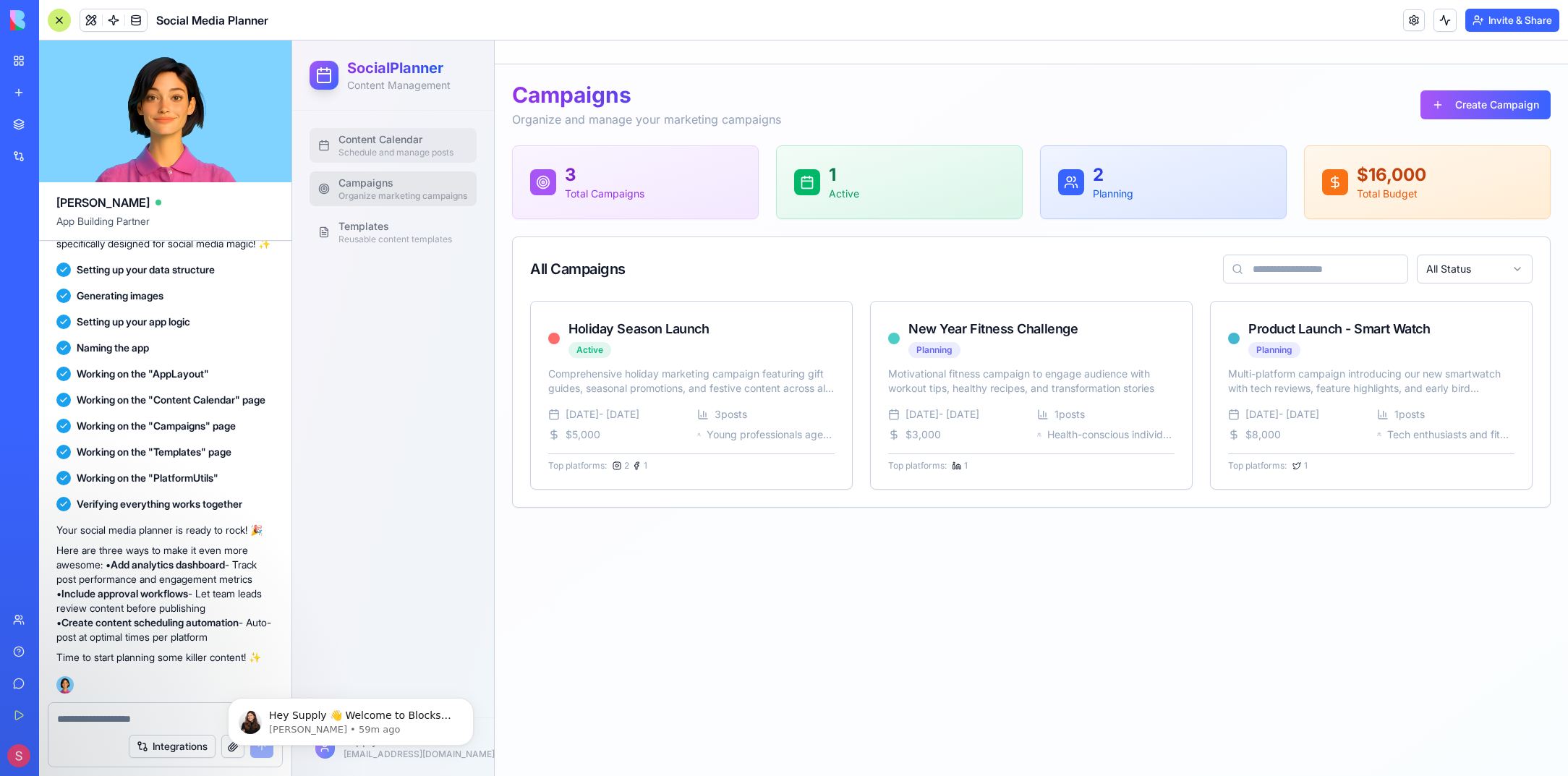
click at [420, 145] on span "Content Calendar" at bounding box center [395, 140] width 115 height 15
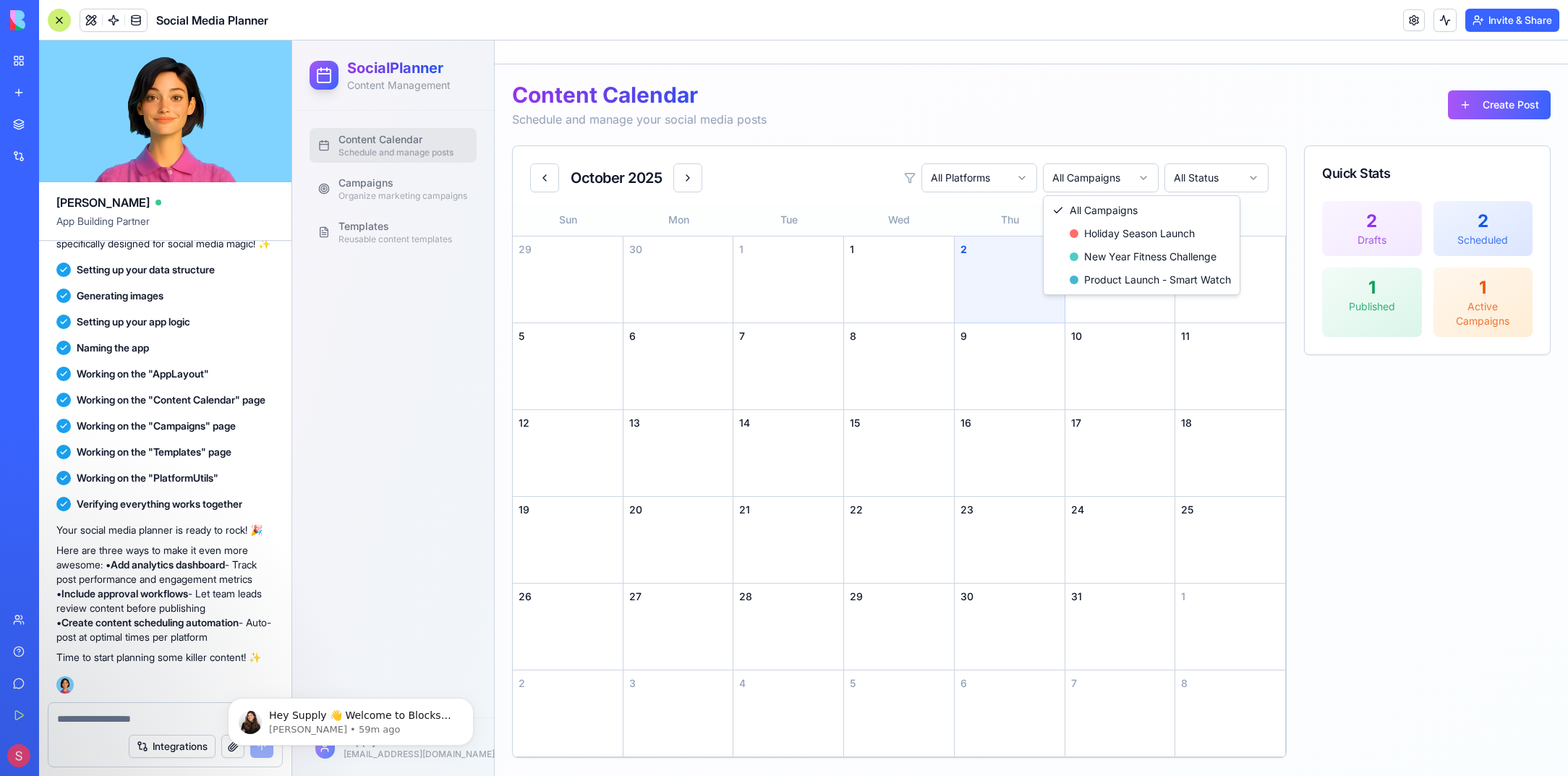
click at [1054, 184] on html "SocialPlanner Content Management Content Calendar Schedule and manage posts Cam…" at bounding box center [930, 408] width 1276 height 736
click at [1060, 182] on html "SocialPlanner Content Management Content Calendar Schedule and manage posts Cam…" at bounding box center [930, 408] width 1276 height 736
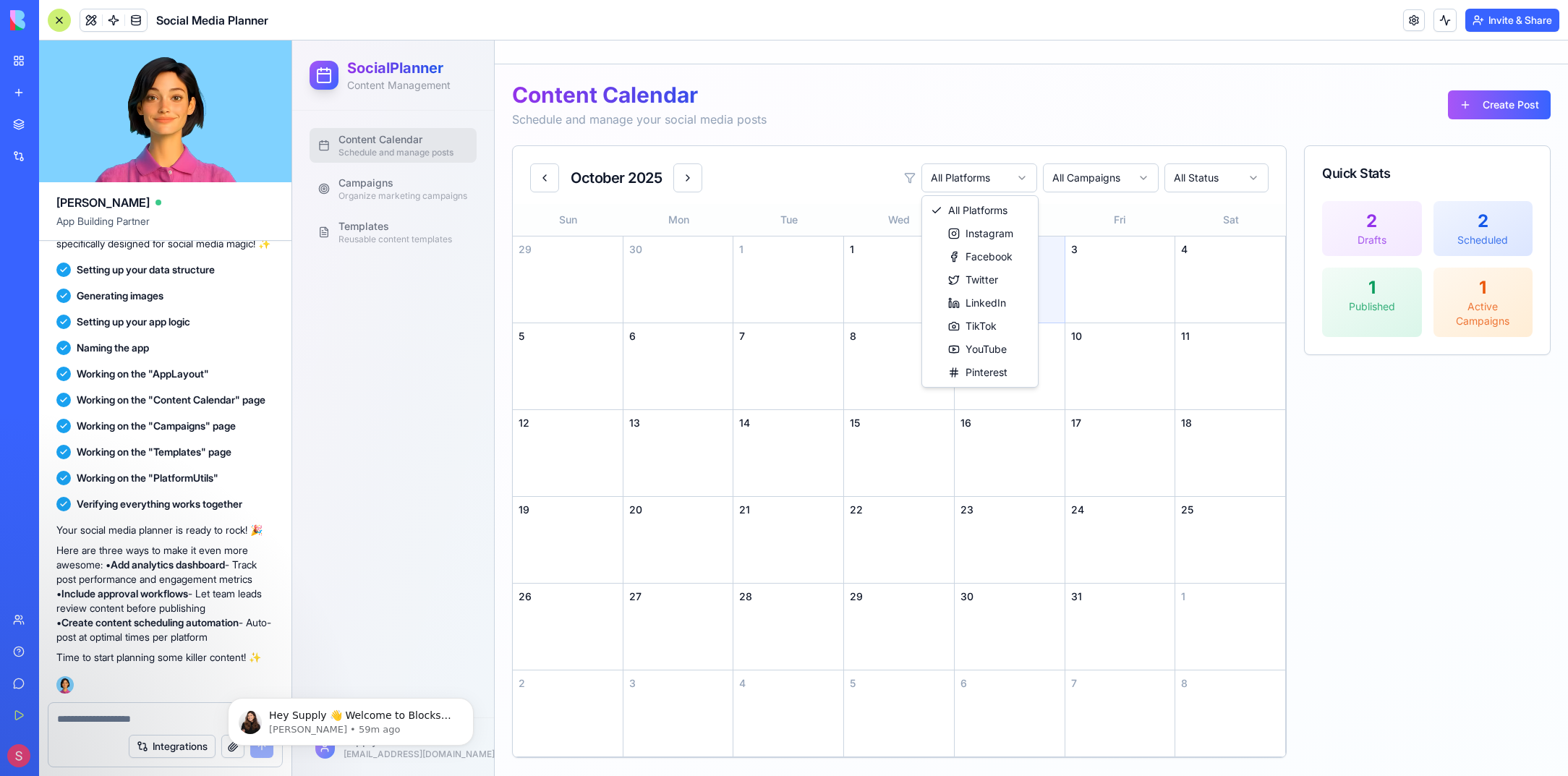
click at [986, 174] on html "SocialPlanner Content Management Content Calendar Schedule and manage posts Cam…" at bounding box center [930, 408] width 1276 height 736
click at [983, 174] on html "SocialPlanner Content Management Content Calendar Schedule and manage posts Cam…" at bounding box center [930, 408] width 1276 height 736
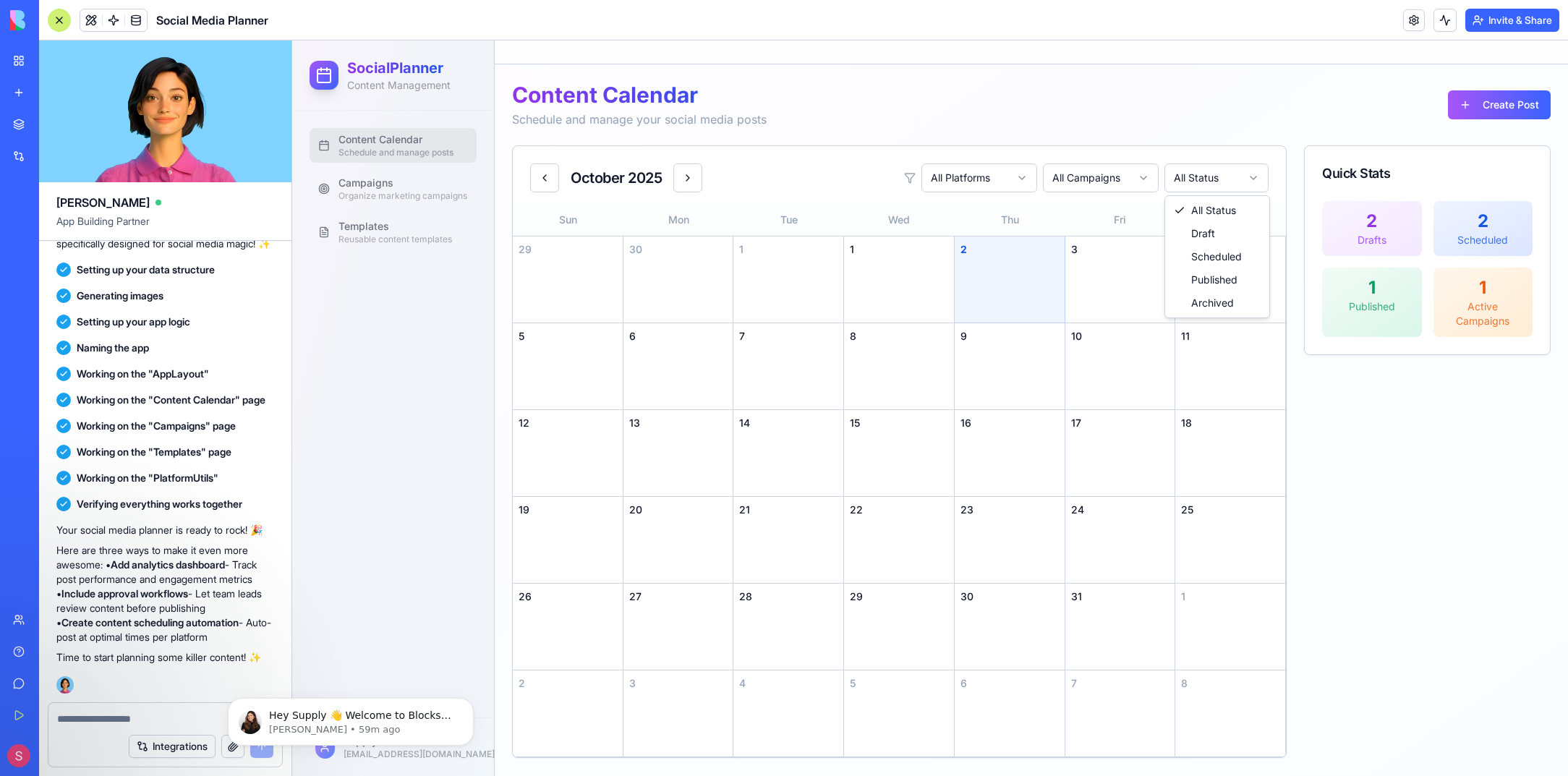
click at [1266, 179] on html "SocialPlanner Content Management Content Calendar Schedule and manage posts Cam…" at bounding box center [930, 408] width 1276 height 736
click at [1262, 179] on html "SocialPlanner Content Management Content Calendar Schedule and manage posts Cam…" at bounding box center [930, 408] width 1276 height 736
click at [1250, 177] on html "SocialPlanner Content Management Content Calendar Schedule and manage posts Cam…" at bounding box center [930, 408] width 1276 height 736
click at [1203, 235] on div "Sat" at bounding box center [1230, 219] width 111 height 31
click at [1171, 183] on html "SocialPlanner Content Management Content Calendar Schedule and manage posts Cam…" at bounding box center [930, 408] width 1276 height 736
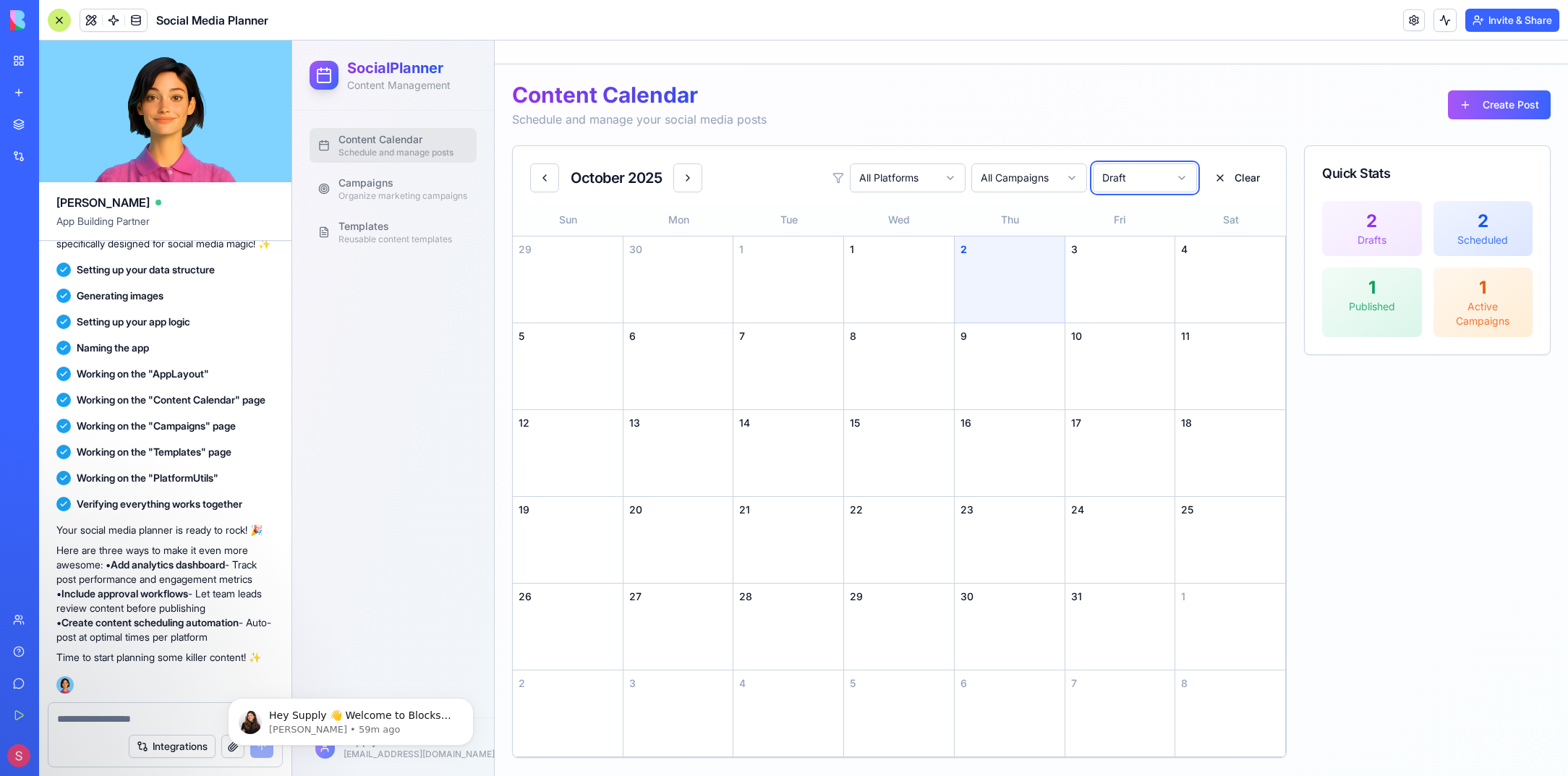
click at [1248, 179] on html "SocialPlanner Content Management Content Calendar Schedule and manage posts Cam…" at bounding box center [930, 408] width 1276 height 736
click at [1216, 181] on button "Clear" at bounding box center [1237, 178] width 63 height 26
click at [1442, 567] on div "Quick Stats 2 Drafts 2 Scheduled 1 Published 1 Active Campaigns" at bounding box center [1426, 451] width 247 height 613
drag, startPoint x: 1473, startPoint y: 262, endPoint x: 1332, endPoint y: 229, distance: 144.8
click at [1322, 224] on div "2 Drafts 2 Scheduled 1 Published 1 Active Campaigns" at bounding box center [1427, 269] width 210 height 136
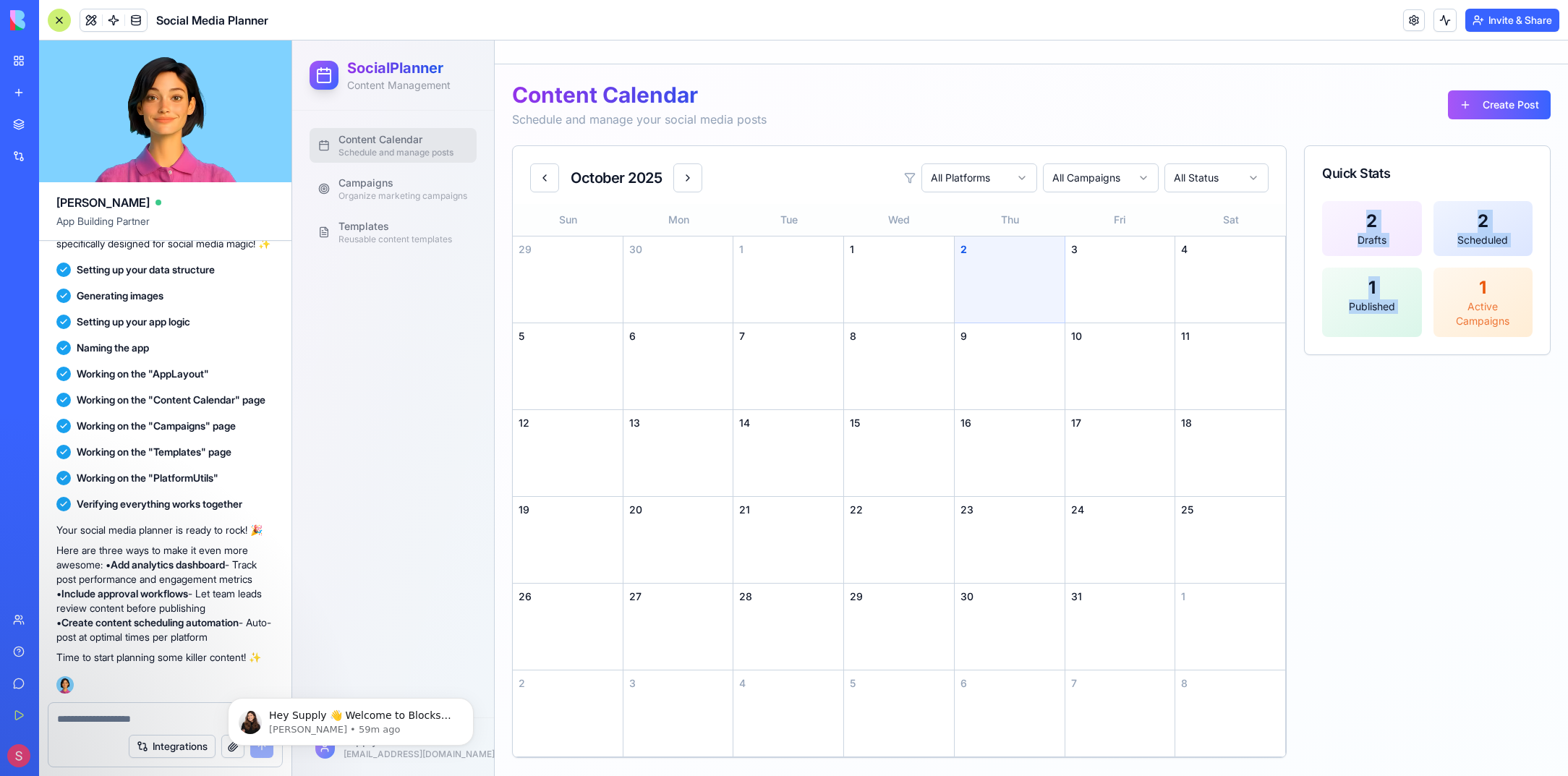
click at [1391, 461] on div "Quick Stats 2 Drafts 2 Scheduled 1 Published 1 Active Campaigns" at bounding box center [1426, 451] width 247 height 613
drag, startPoint x: 1423, startPoint y: 266, endPoint x: 1306, endPoint y: 199, distance: 134.8
click at [1306, 199] on div "Quick Stats 2 Drafts 2 Scheduled 1 Published 1 Active Campaigns" at bounding box center [1426, 250] width 247 height 209
click at [1429, 435] on div "Quick Stats 2 Drafts 2 Scheduled 1 Published 1 Active Campaigns" at bounding box center [1426, 451] width 247 height 613
click at [355, 174] on link "Campaigns Organize marketing campaigns" at bounding box center [393, 188] width 167 height 34
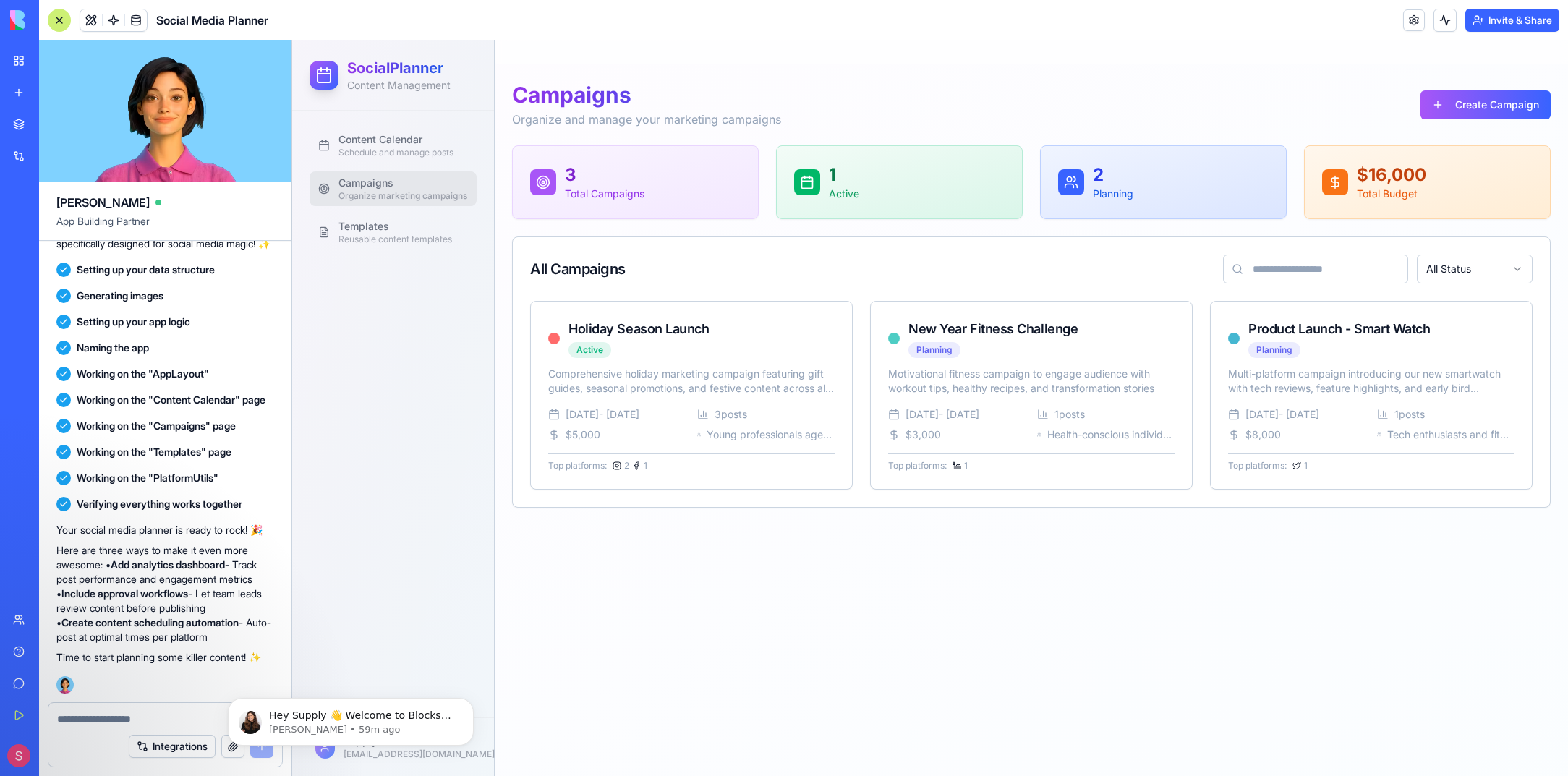
click at [361, 255] on div "Content Calendar Schedule and manage posts Campaigns Organize marketing campaig…" at bounding box center [393, 188] width 179 height 133
click at [368, 228] on span "Templates" at bounding box center [394, 226] width 113 height 15
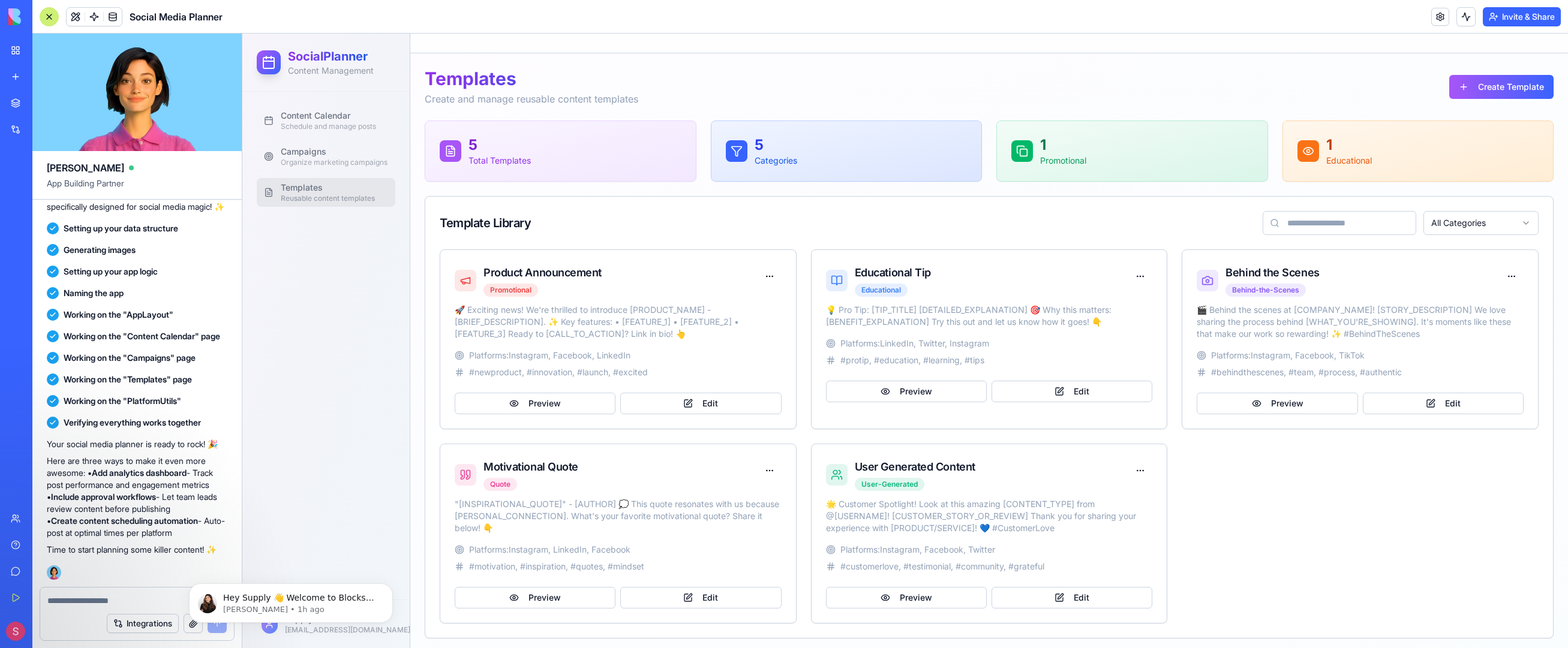
scroll to position [241, 0]
